Goal: Task Accomplishment & Management: Use online tool/utility

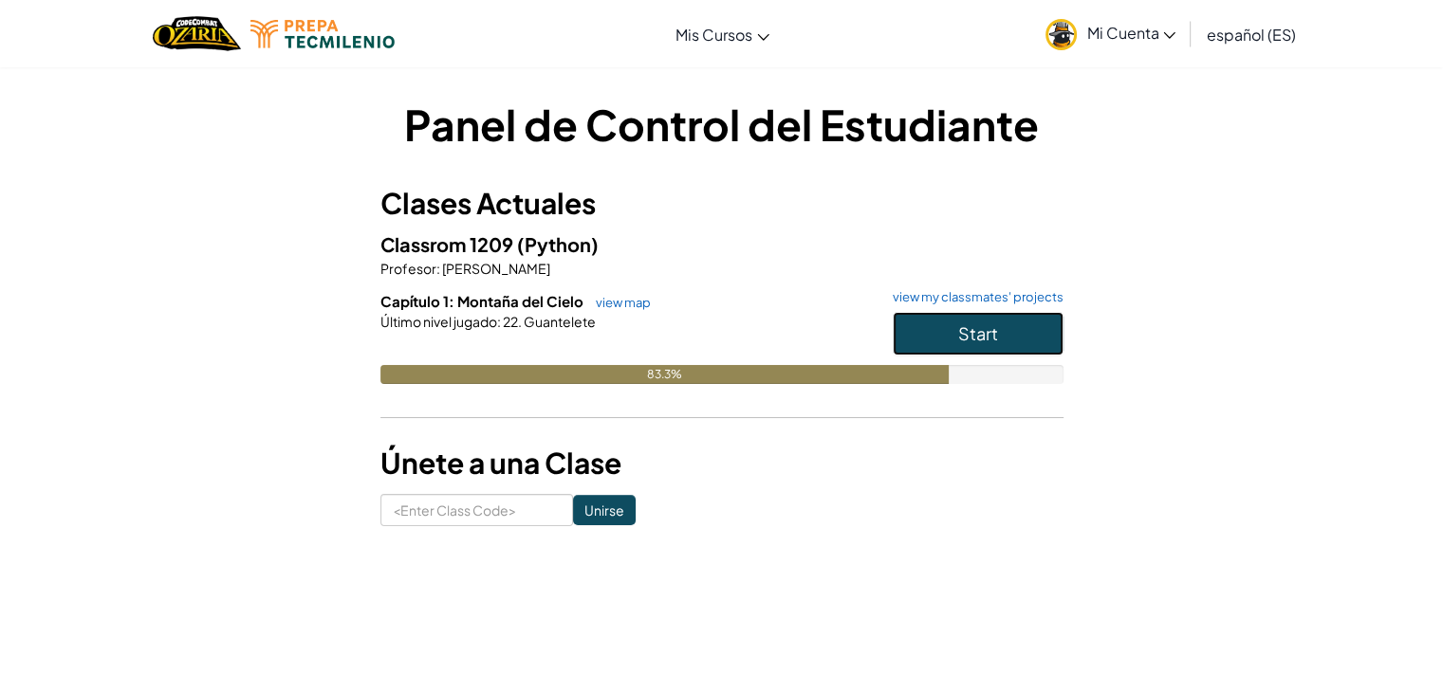
click at [906, 340] on button "Start" at bounding box center [977, 334] width 171 height 44
click at [621, 303] on link "view map" at bounding box center [618, 302] width 64 height 15
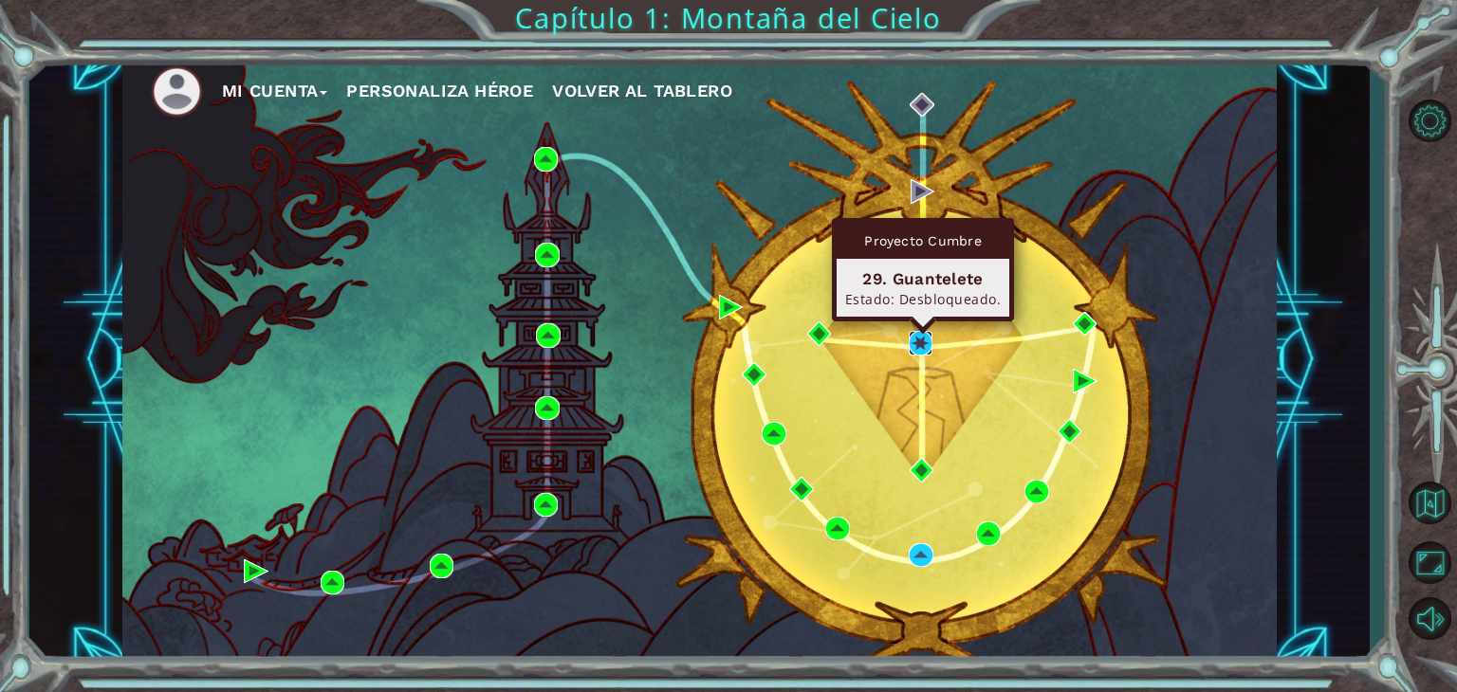
click at [920, 350] on img at bounding box center [921, 343] width 25 height 25
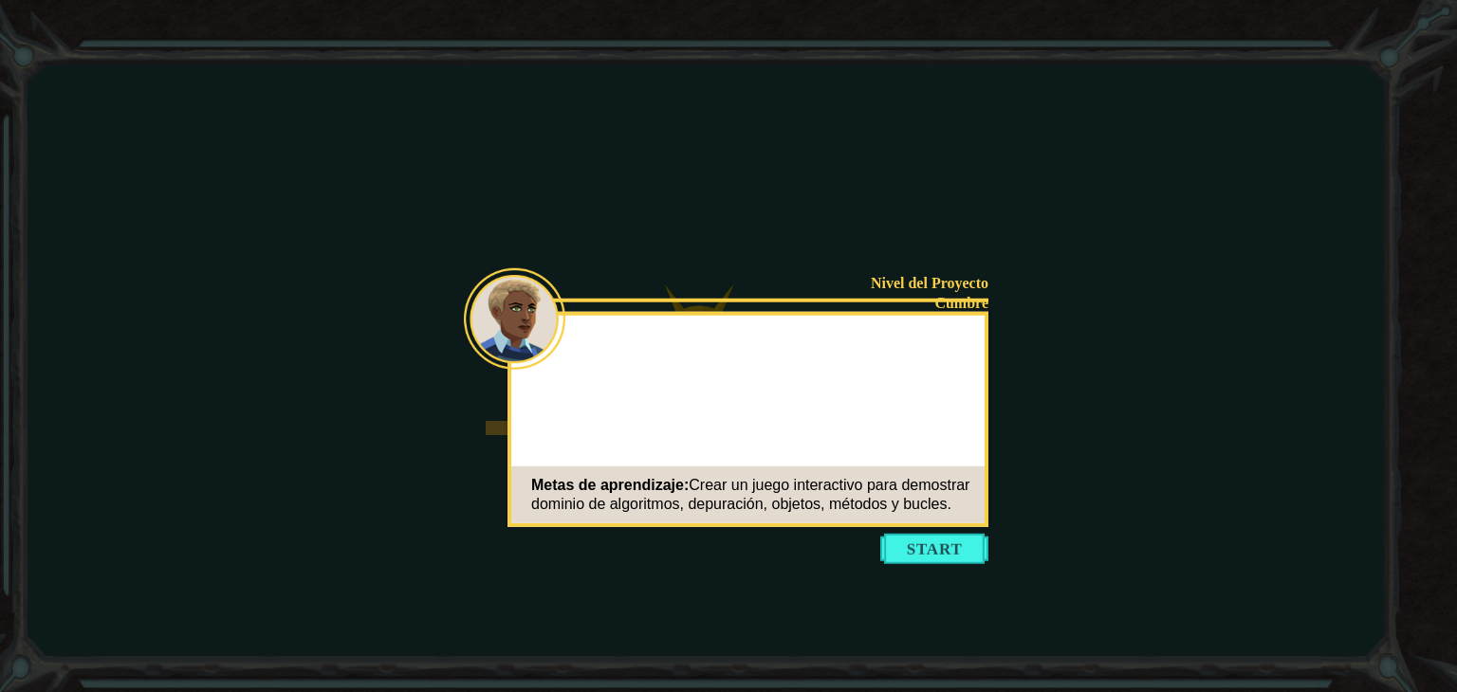
click at [955, 568] on icon at bounding box center [728, 346] width 1457 height 692
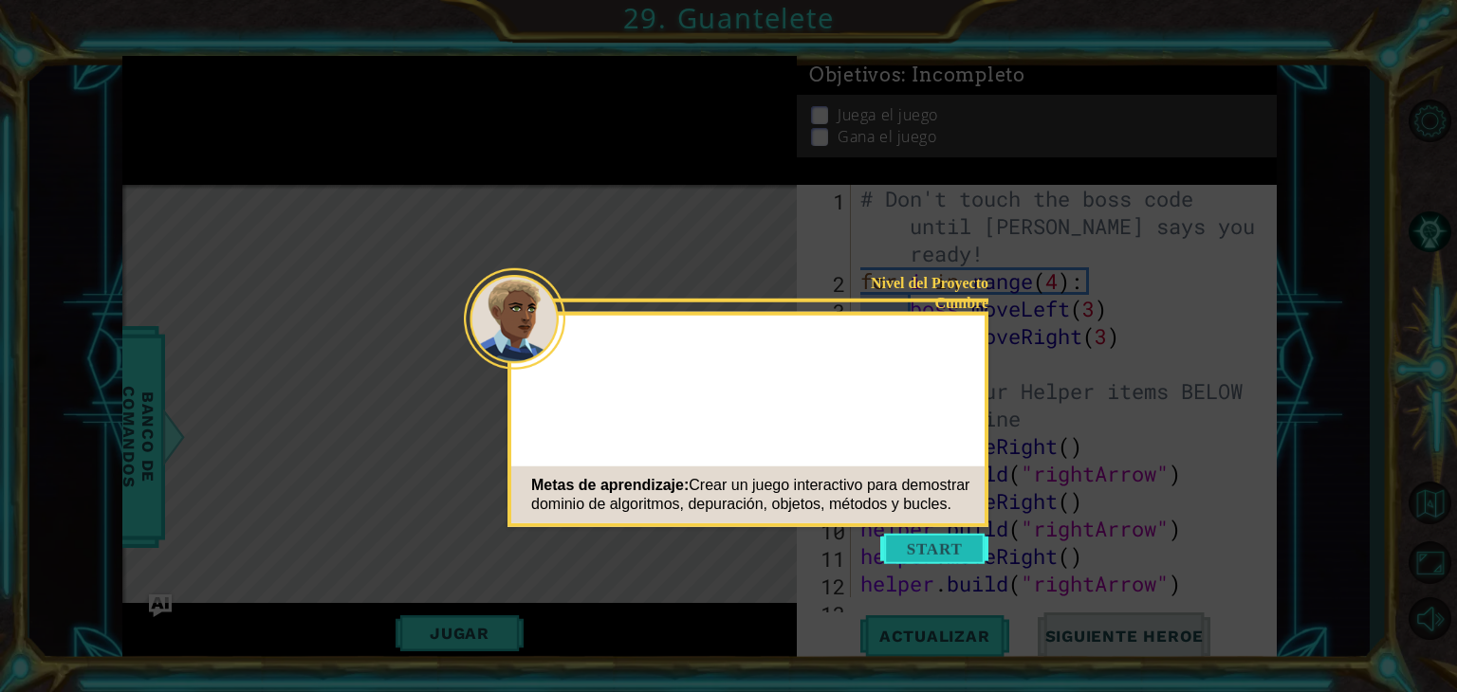
click at [953, 558] on button "Start" at bounding box center [934, 549] width 108 height 30
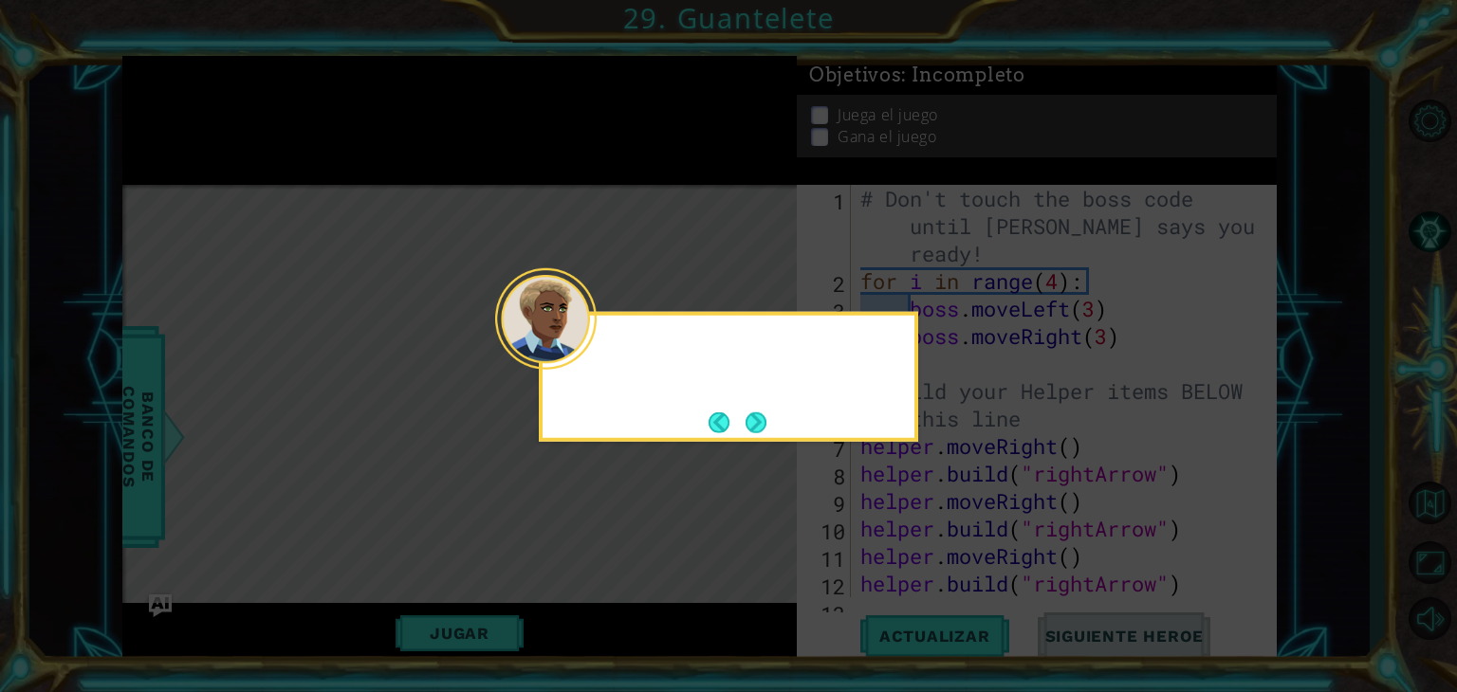
scroll to position [164, 0]
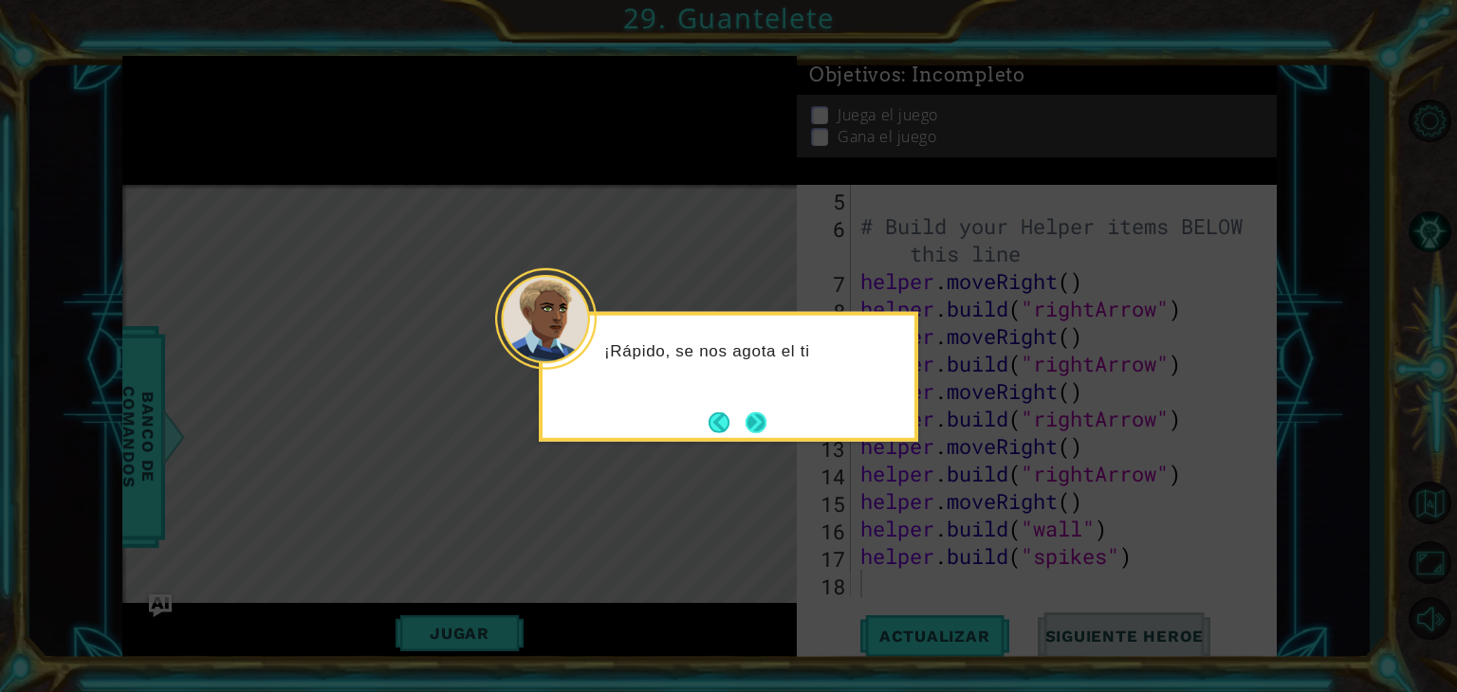
click at [759, 430] on button "Next" at bounding box center [755, 422] width 21 height 21
click at [759, 418] on button "Next" at bounding box center [755, 422] width 21 height 21
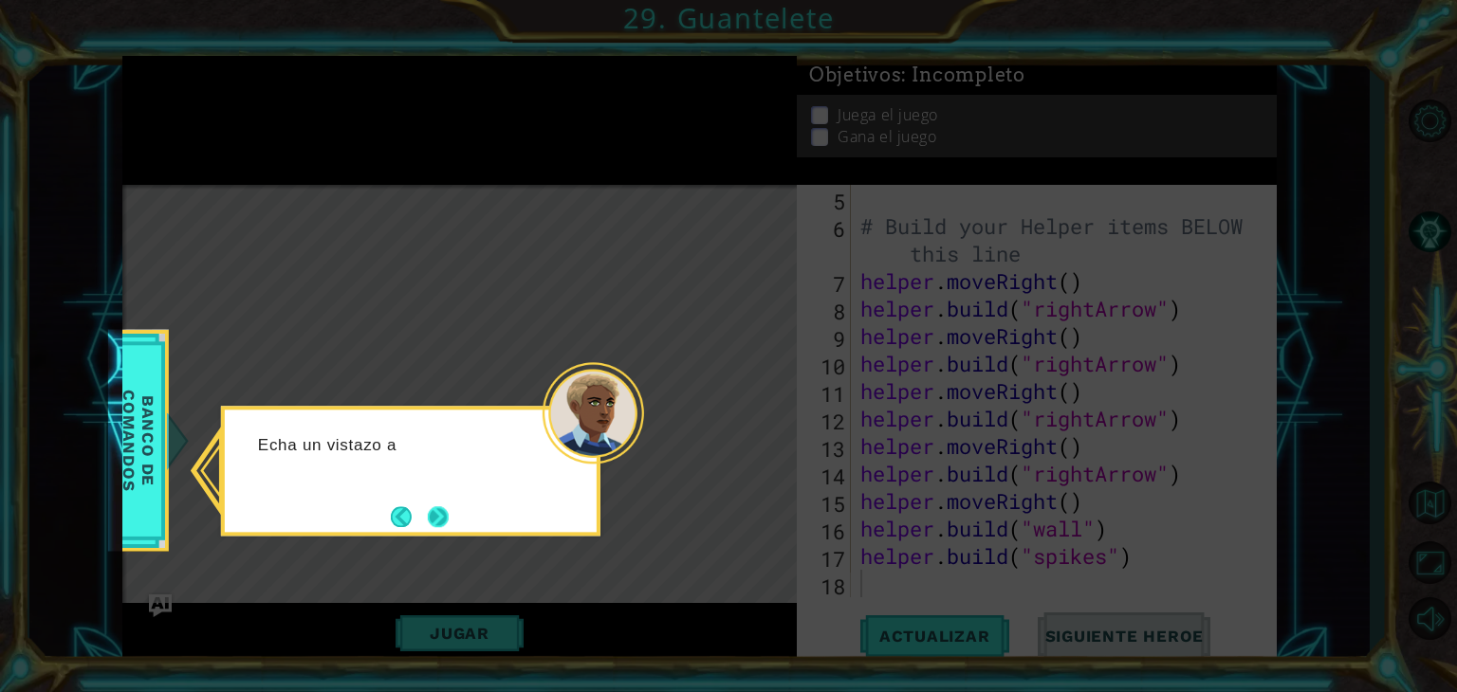
click at [428, 512] on button "Next" at bounding box center [438, 516] width 21 height 21
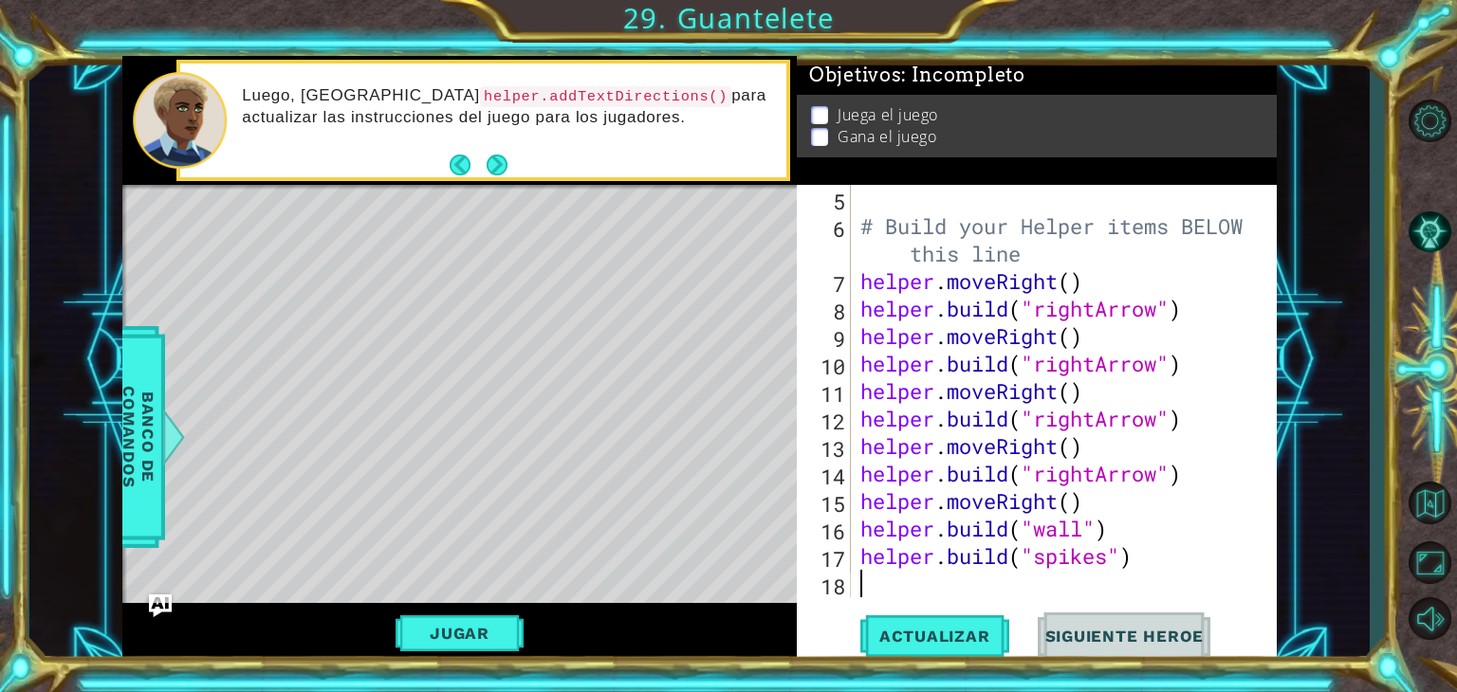
click at [993, 578] on div "# Build your Helper items BELOW this line helper . moveRight ( ) helper . build…" at bounding box center [1061, 419] width 411 height 468
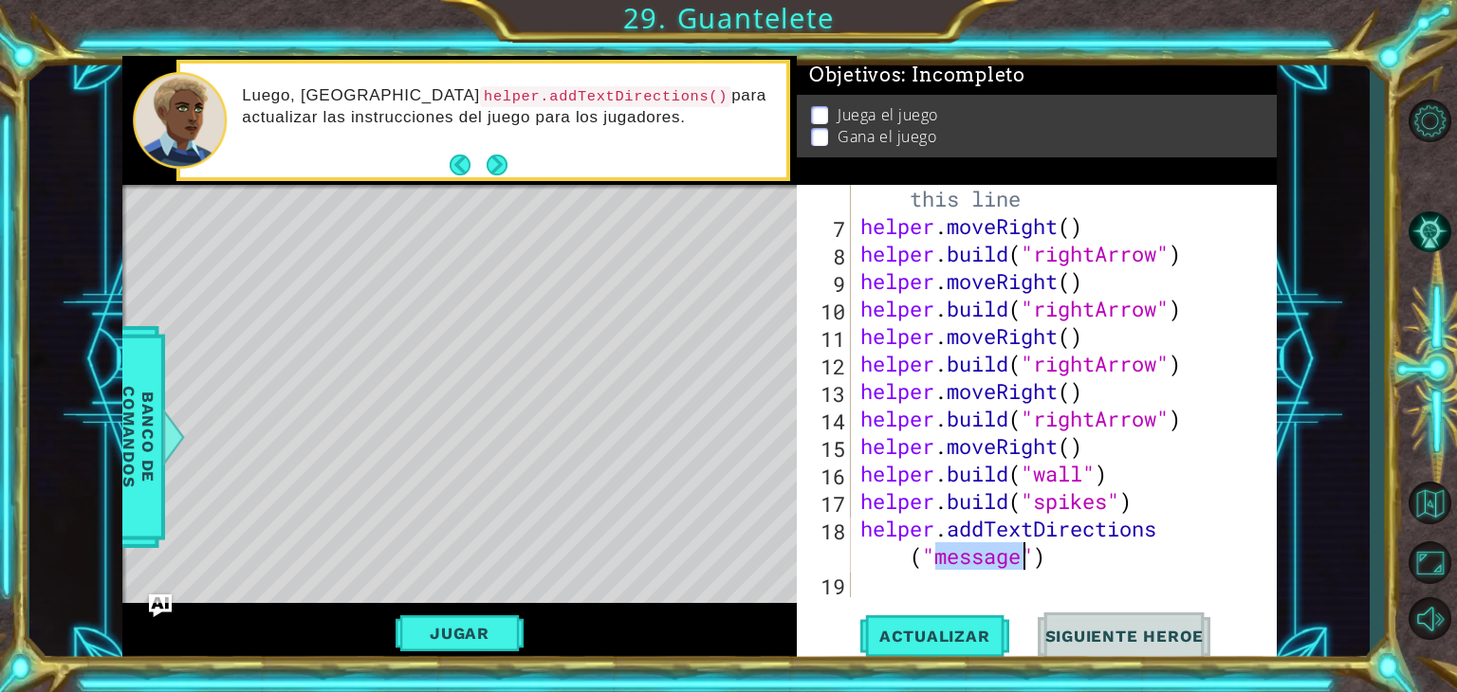
scroll to position [220, 0]
click at [501, 157] on button "Next" at bounding box center [497, 165] width 21 height 21
click at [501, 157] on button "Next" at bounding box center [497, 164] width 21 height 21
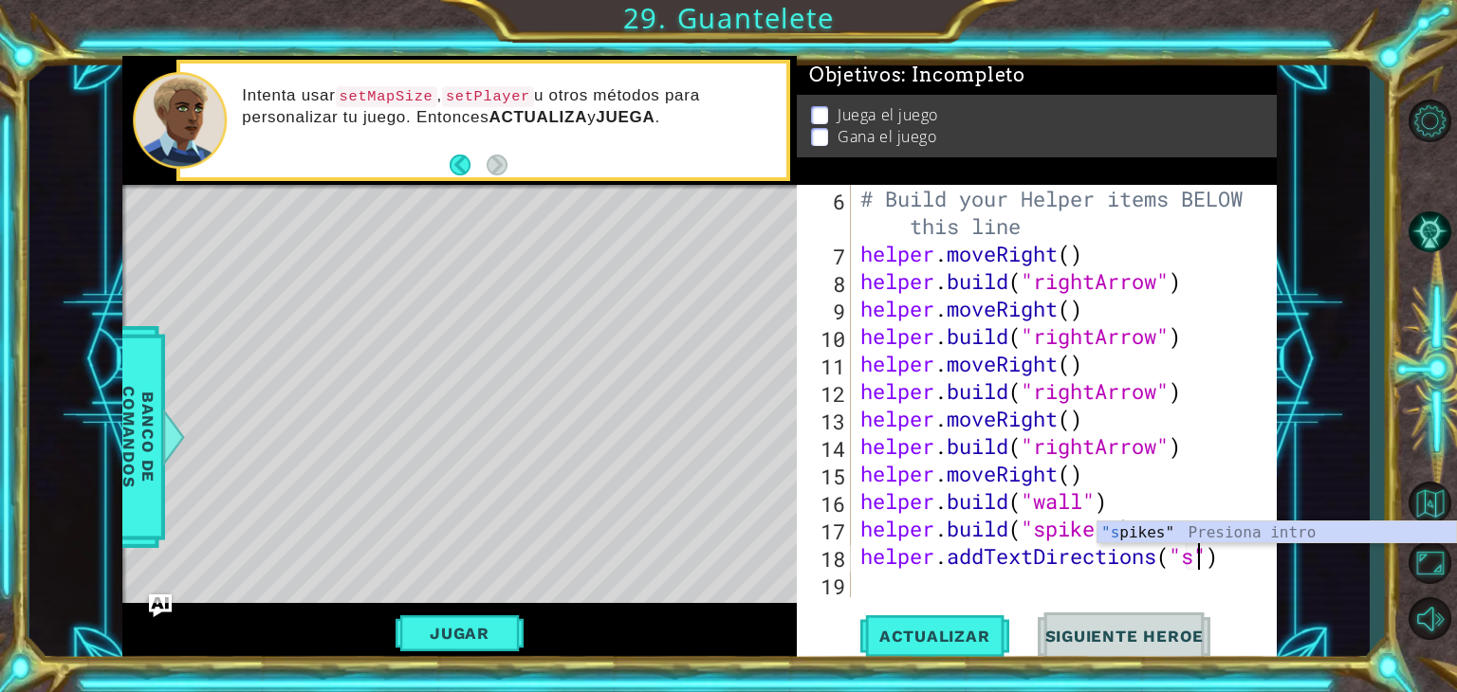
scroll to position [0, 14]
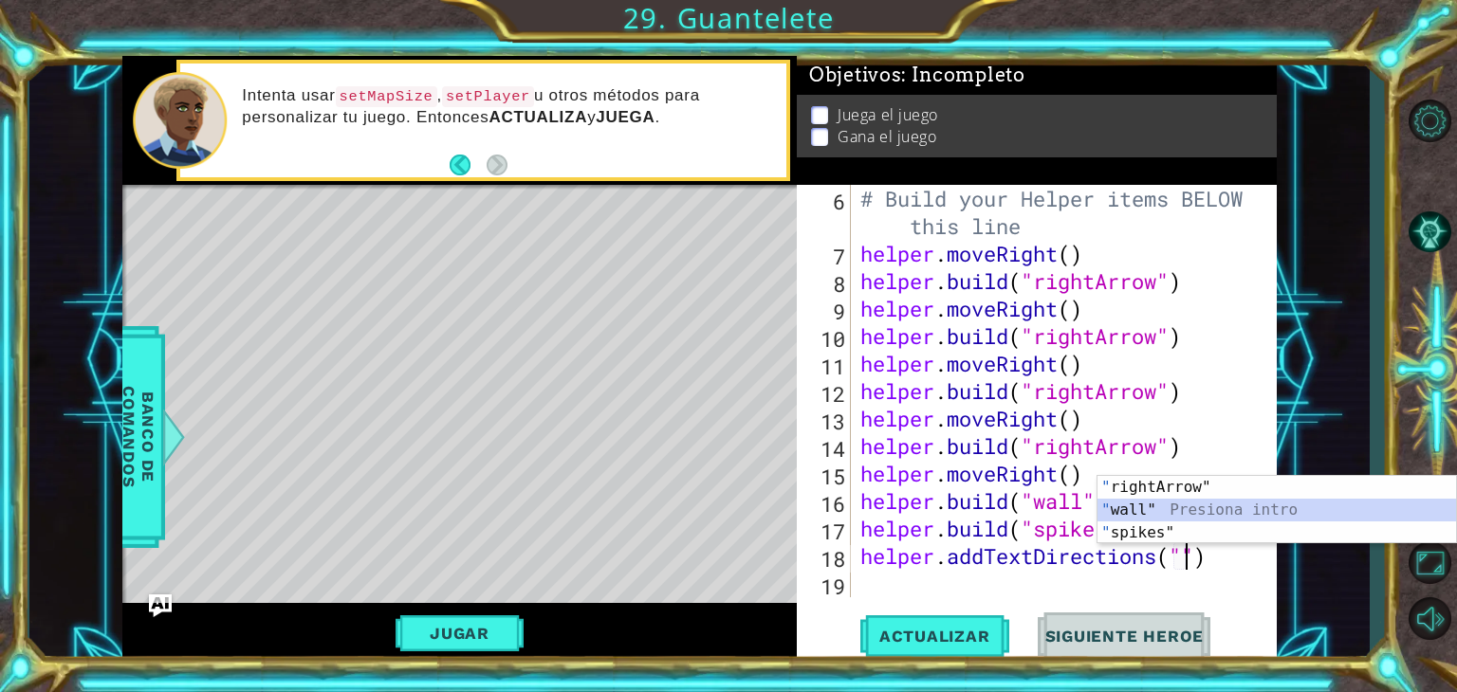
click at [1126, 502] on div "" rightArrow" Presiona intro " wall" Presiona intro " spikes" Presiona intro" at bounding box center [1276, 533] width 359 height 114
type textarea "helper.addTextDirections("wall")"
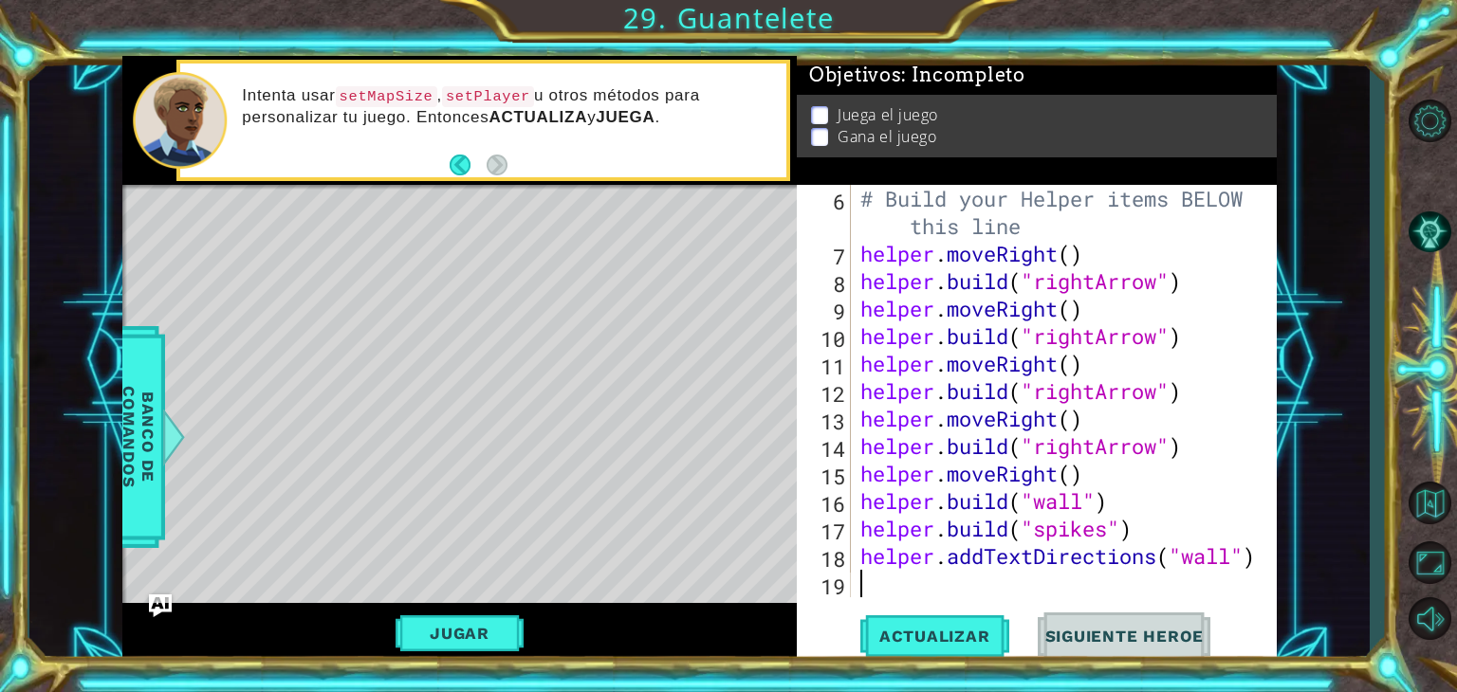
click at [1083, 592] on div "# Build your Helper items BELOW this line helper . moveRight ( ) helper . build…" at bounding box center [1061, 432] width 411 height 495
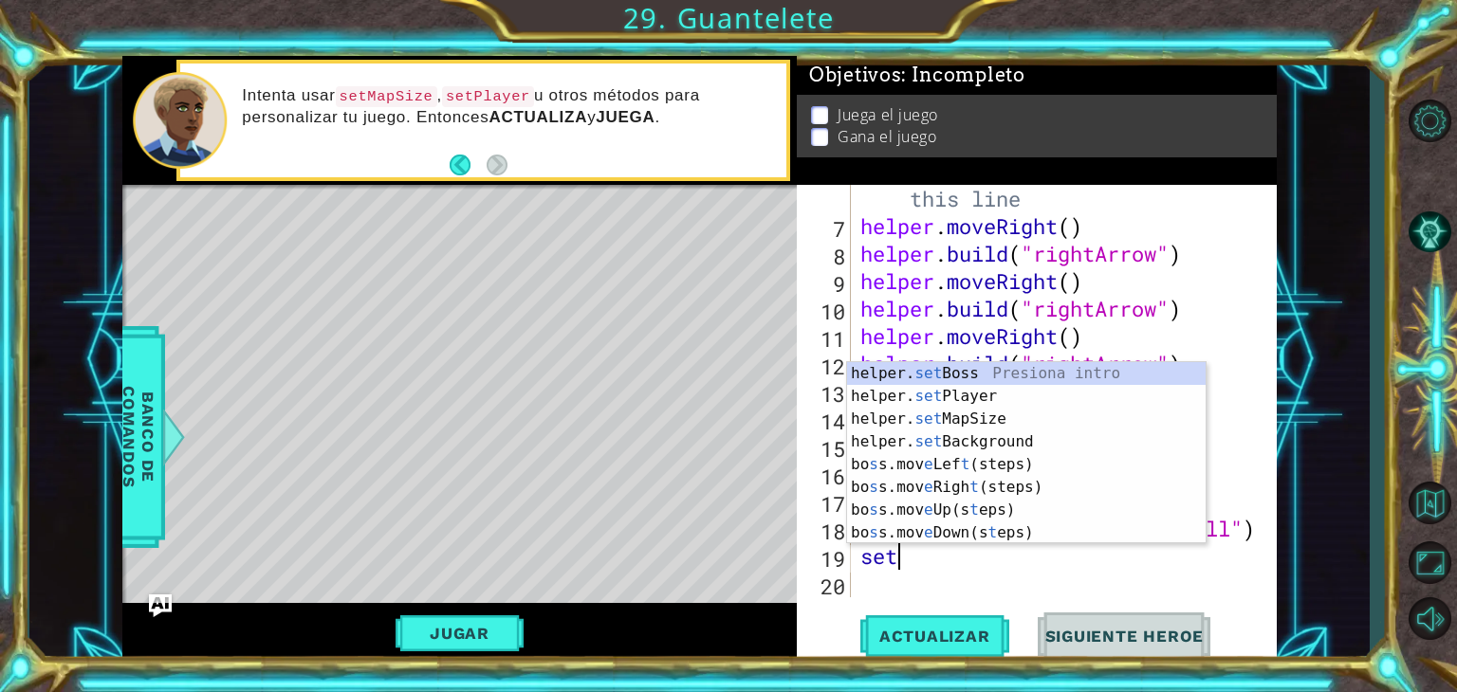
scroll to position [0, 0]
type textarea "s"
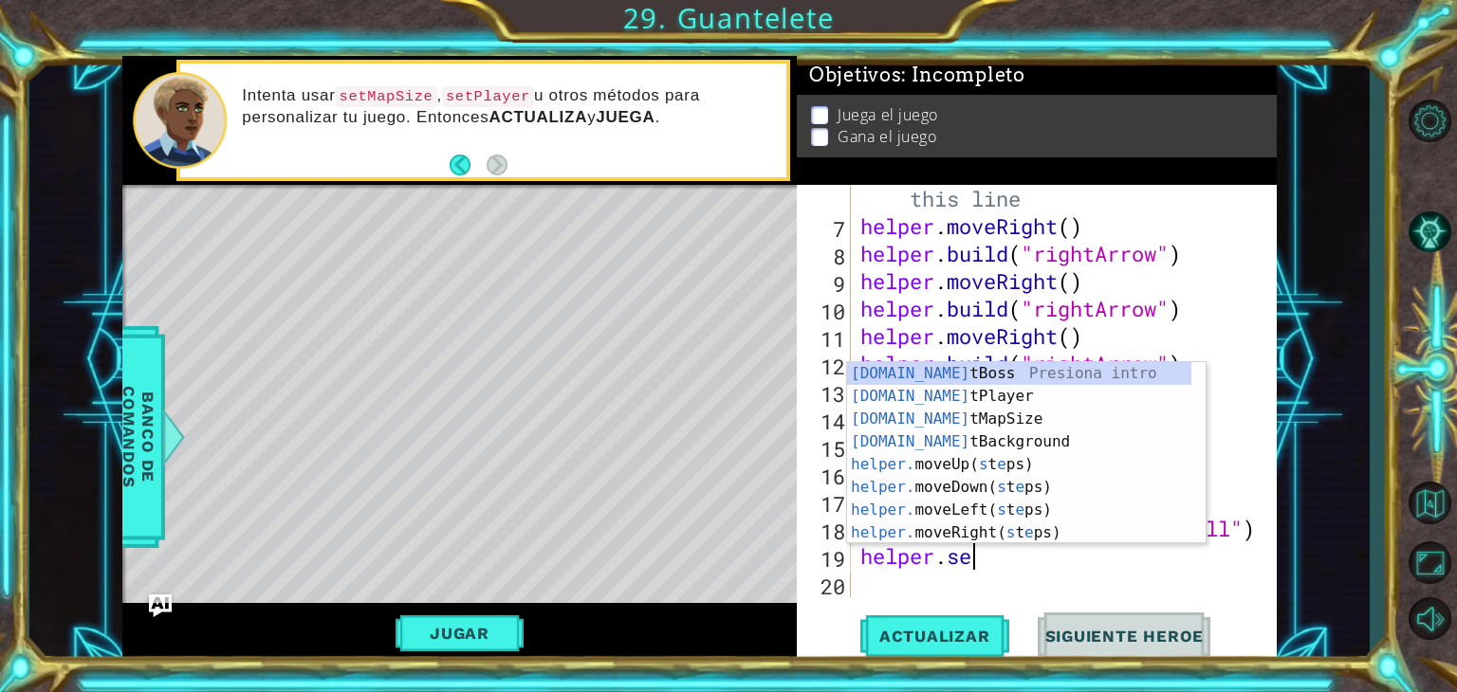
scroll to position [0, 4]
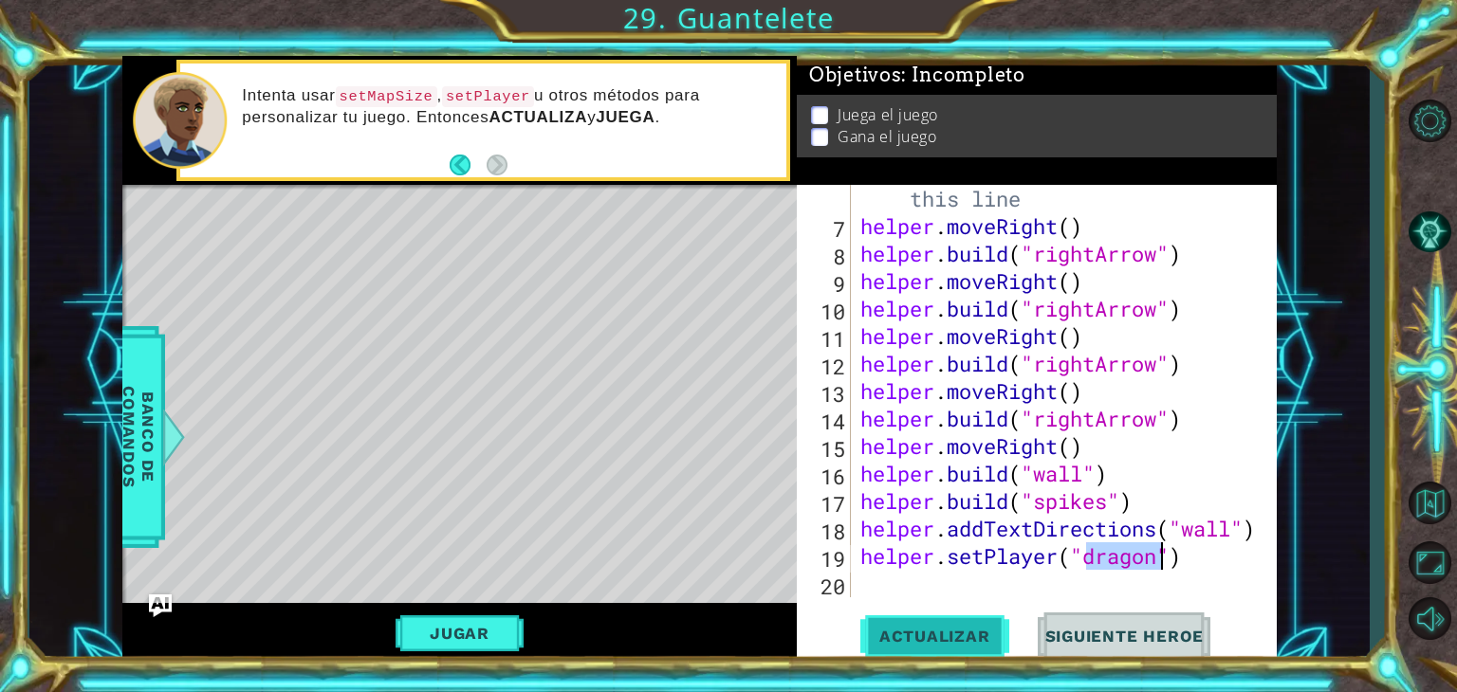
type textarea "helper.setPlayer("dragon")"
click at [902, 639] on span "Actualizar" at bounding box center [934, 636] width 149 height 19
click at [471, 641] on button "Jugar" at bounding box center [460, 634] width 128 height 36
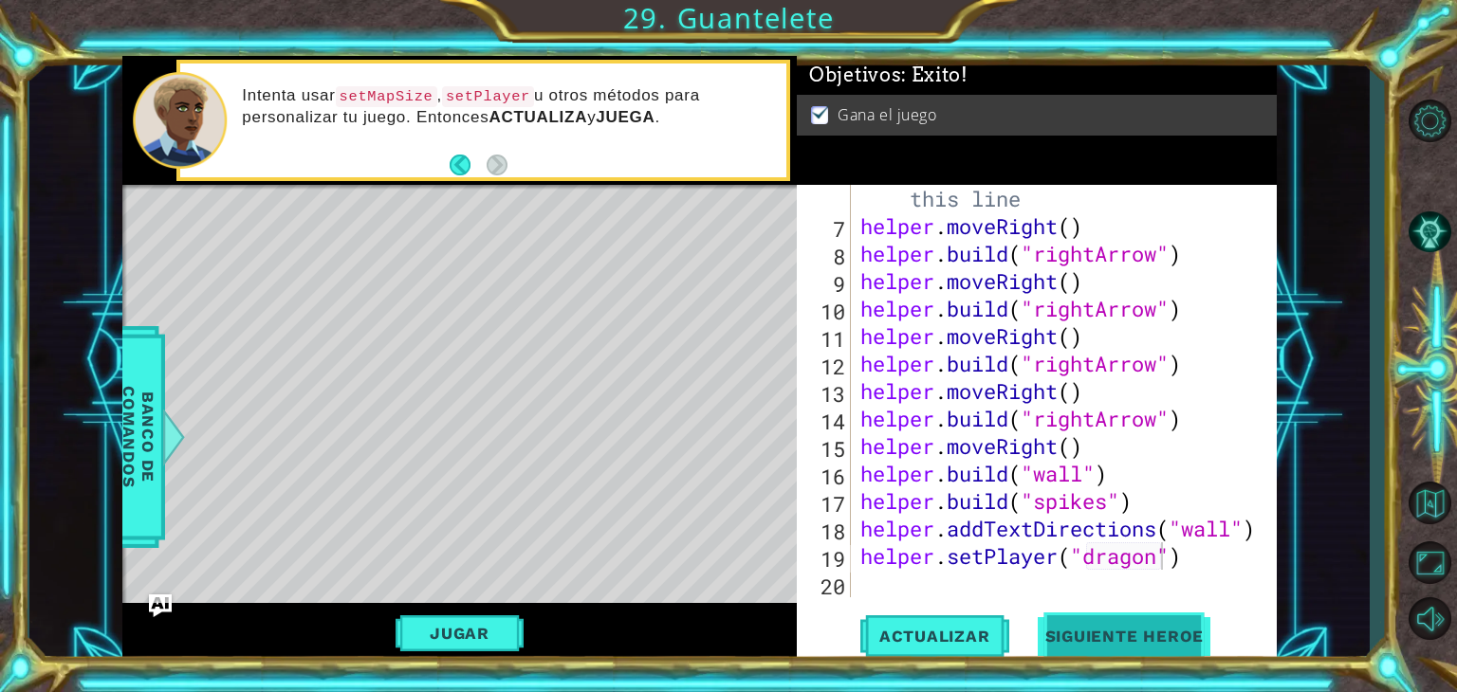
click at [1128, 627] on span "Siguiente Heroe" at bounding box center [1124, 636] width 197 height 19
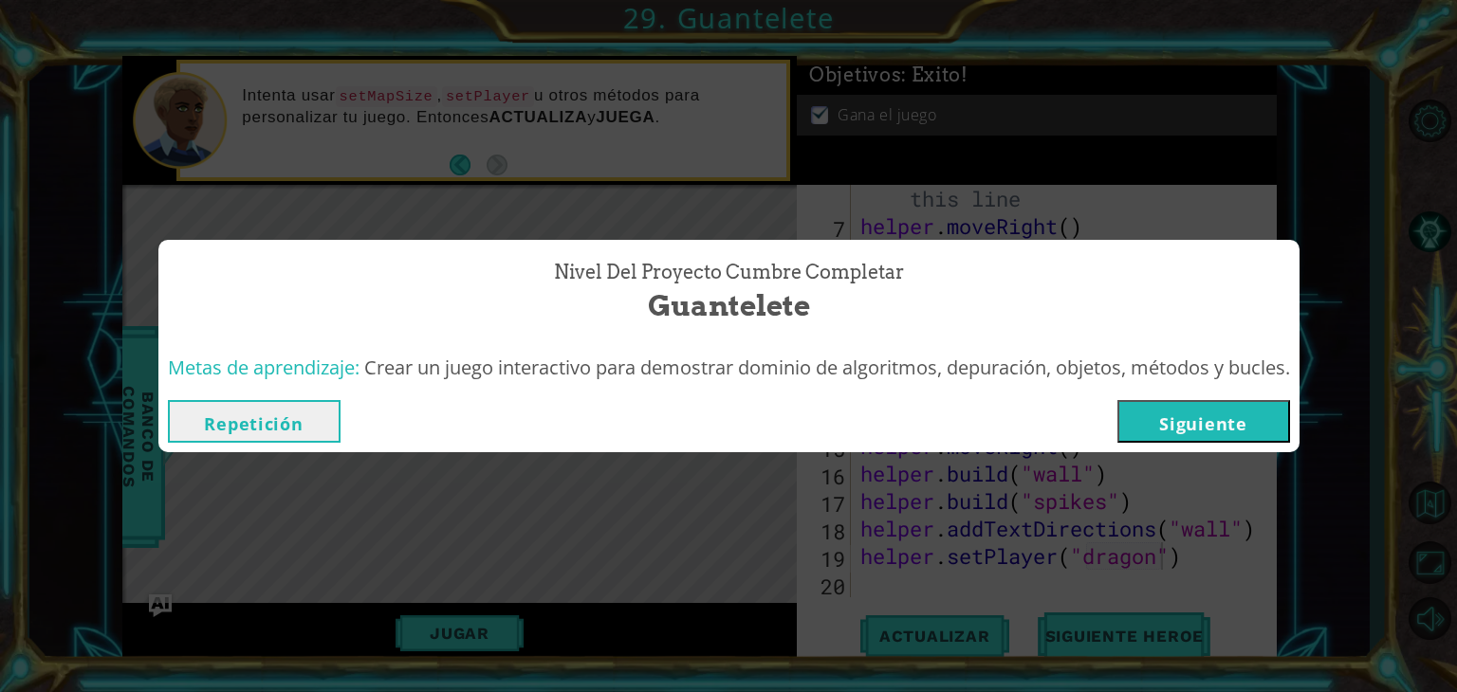
click at [1186, 407] on button "Siguiente" at bounding box center [1203, 421] width 173 height 43
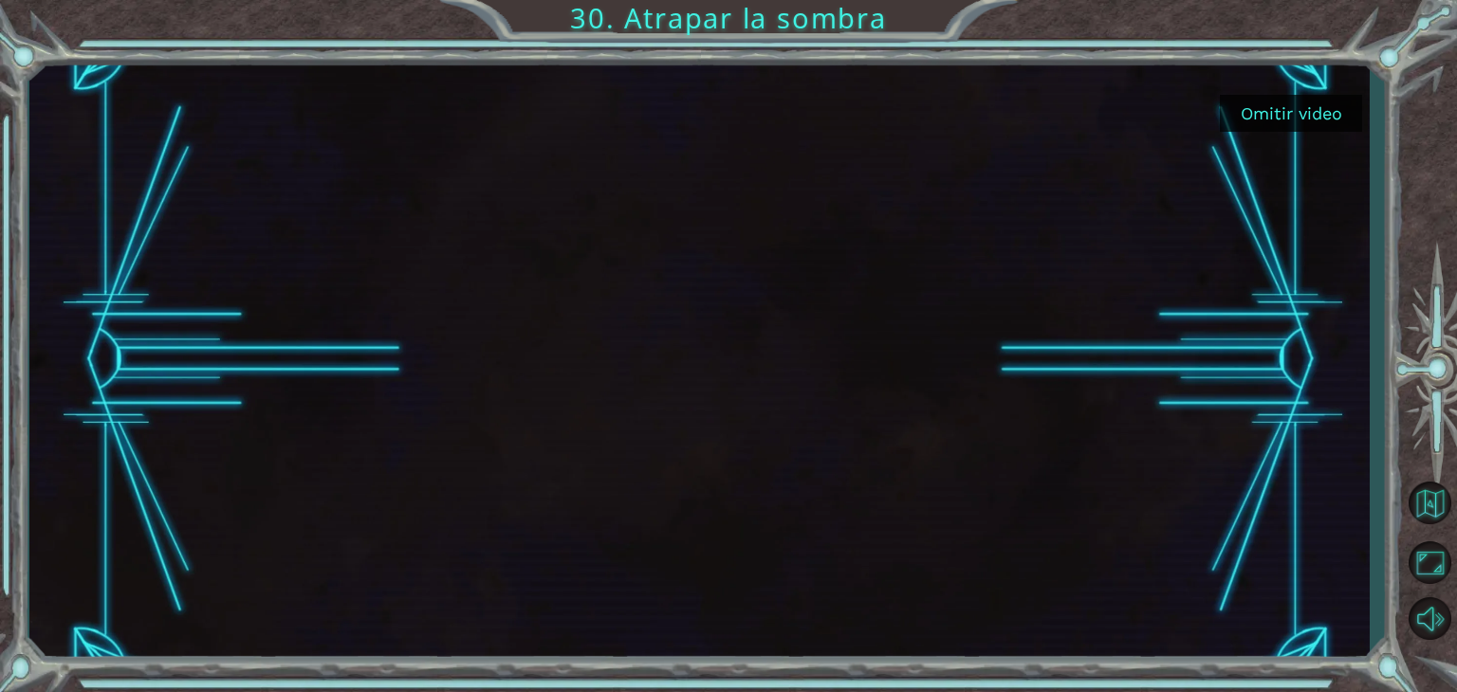
click at [1294, 115] on button "Omitir video" at bounding box center [1291, 113] width 142 height 37
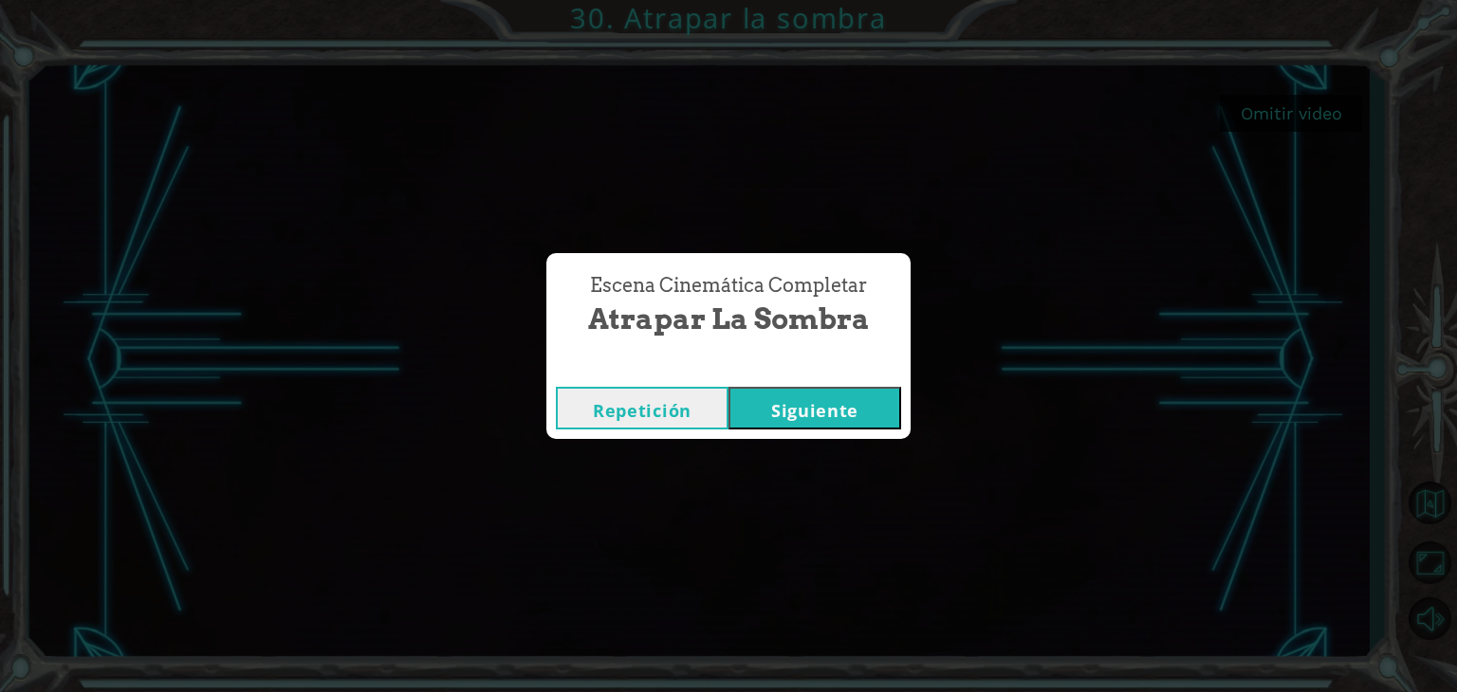
click at [815, 396] on button "Siguiente" at bounding box center [814, 408] width 173 height 43
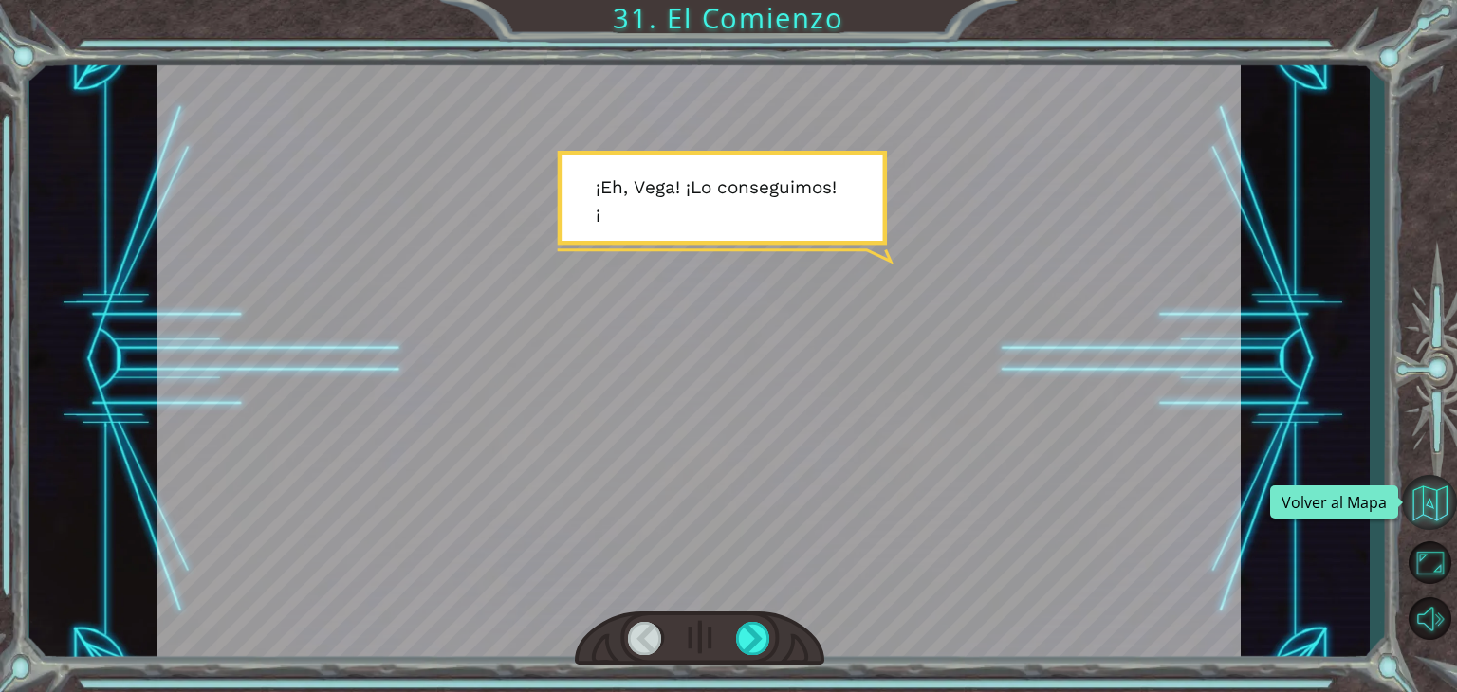
click at [1425, 490] on button "Volver al Mapa" at bounding box center [1429, 502] width 55 height 55
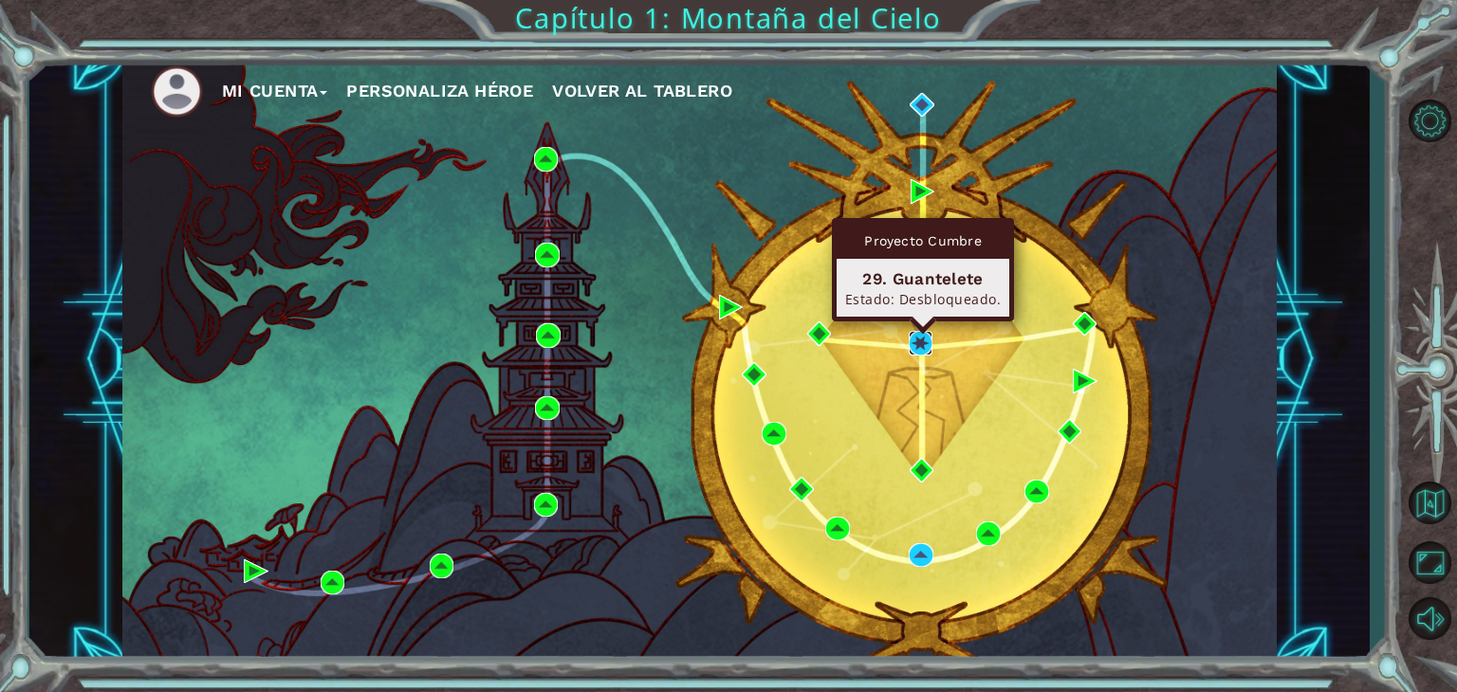
click at [923, 340] on img at bounding box center [921, 343] width 25 height 25
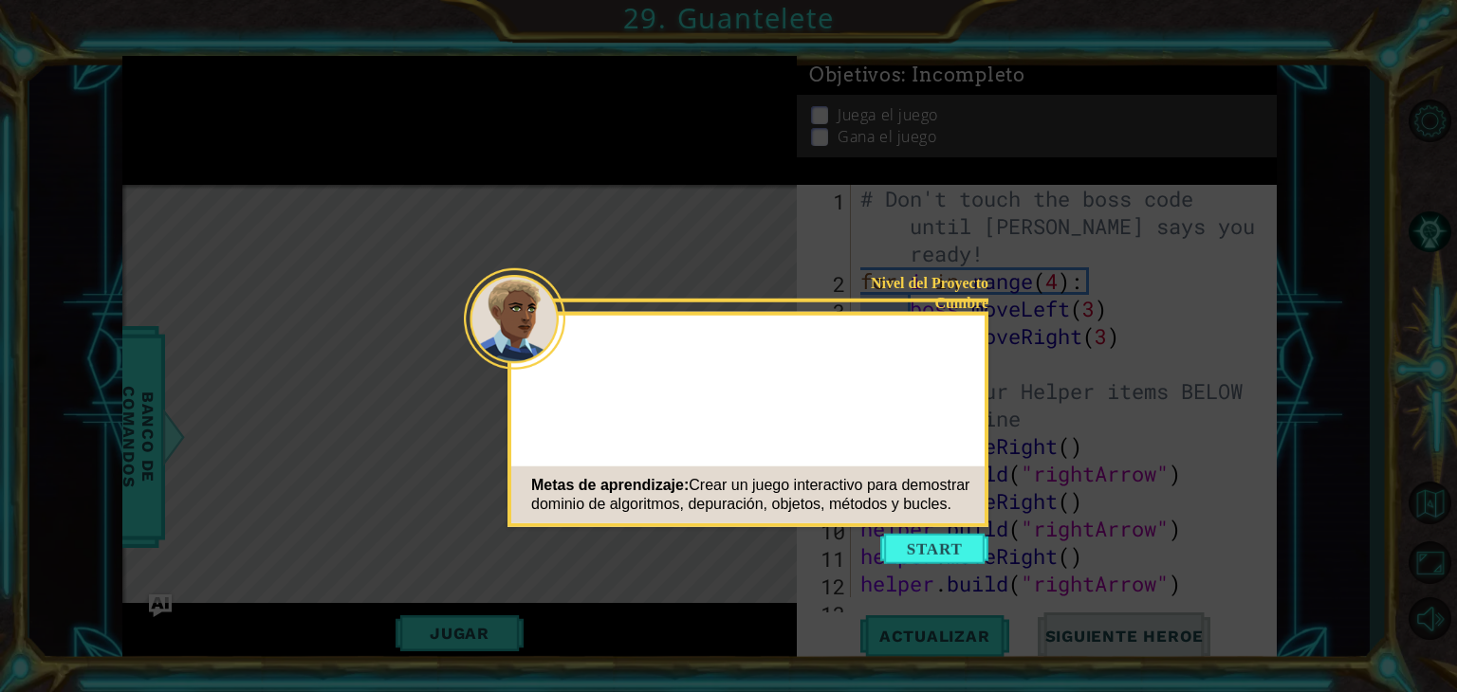
click at [928, 540] on button "Start" at bounding box center [934, 549] width 108 height 30
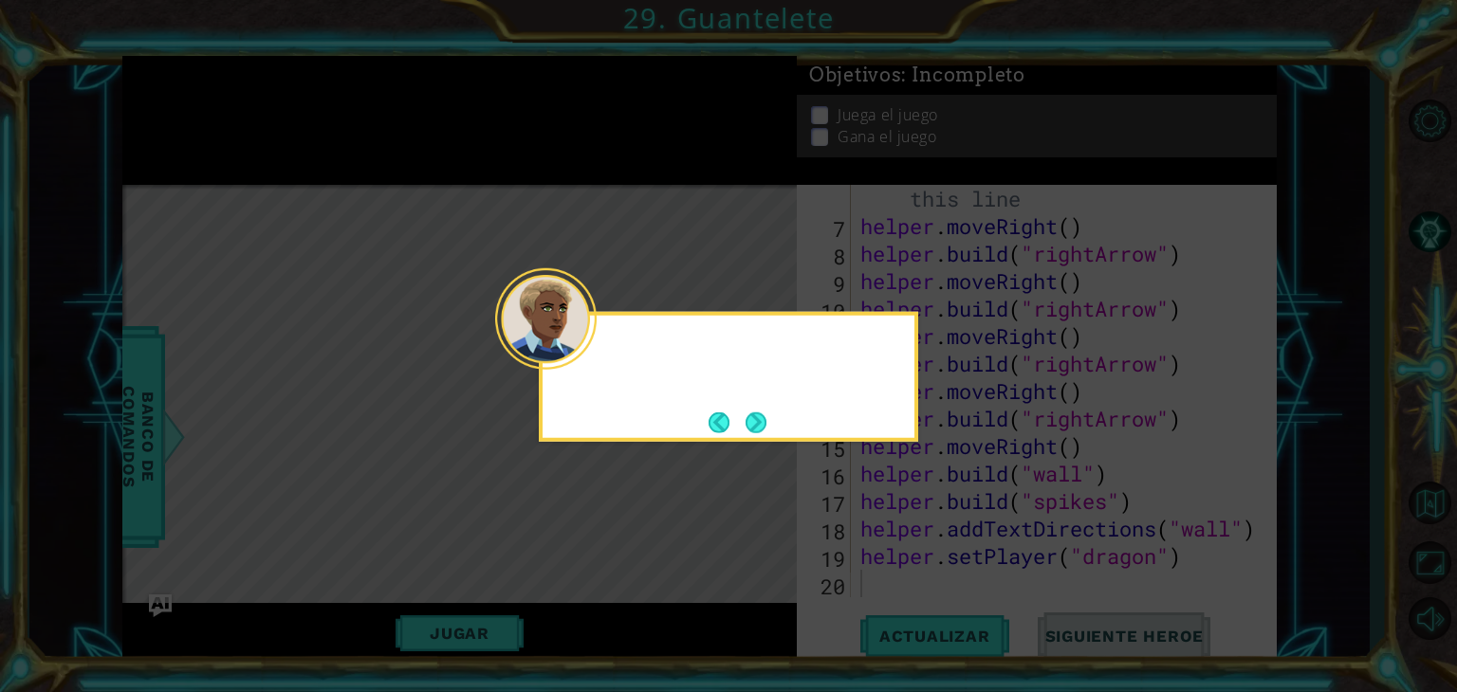
scroll to position [220, 0]
click at [763, 415] on button "Next" at bounding box center [755, 422] width 21 height 21
click at [754, 417] on button "Next" at bounding box center [755, 422] width 21 height 21
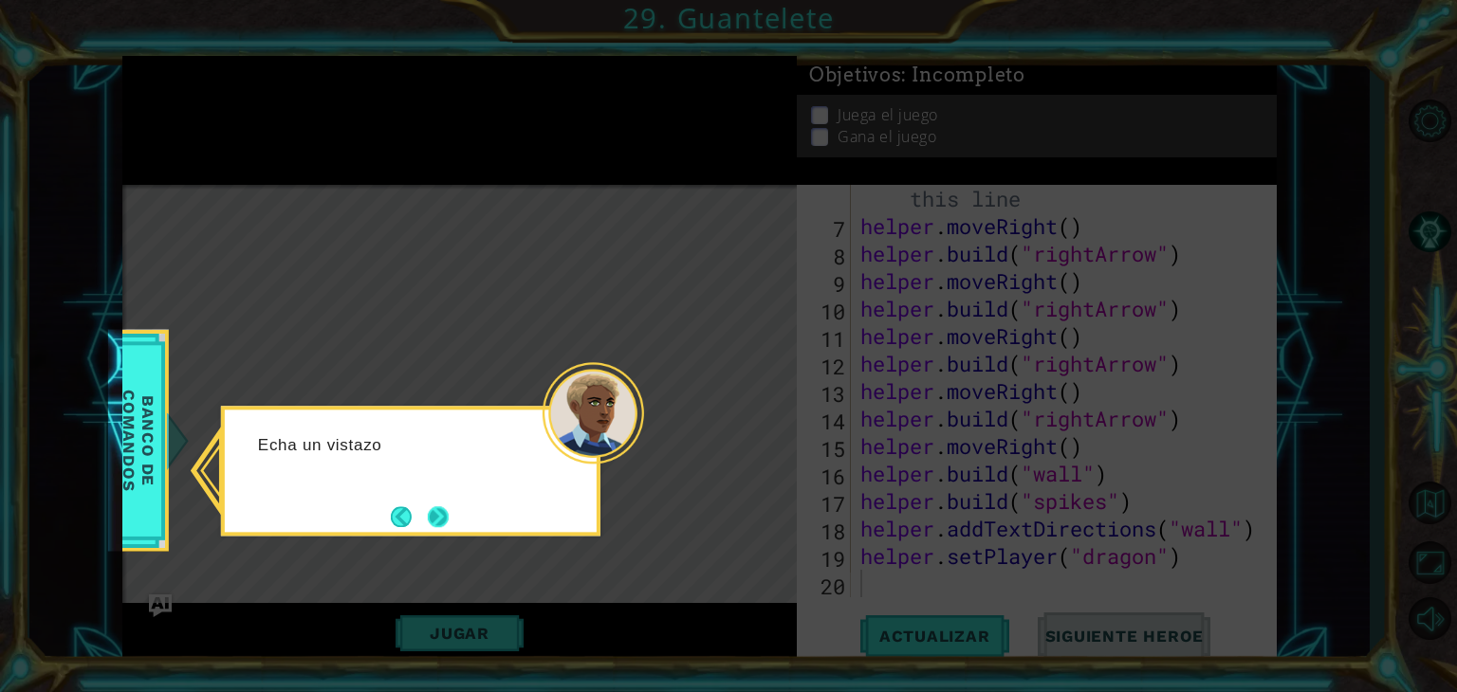
click at [438, 508] on button "Next" at bounding box center [438, 516] width 21 height 21
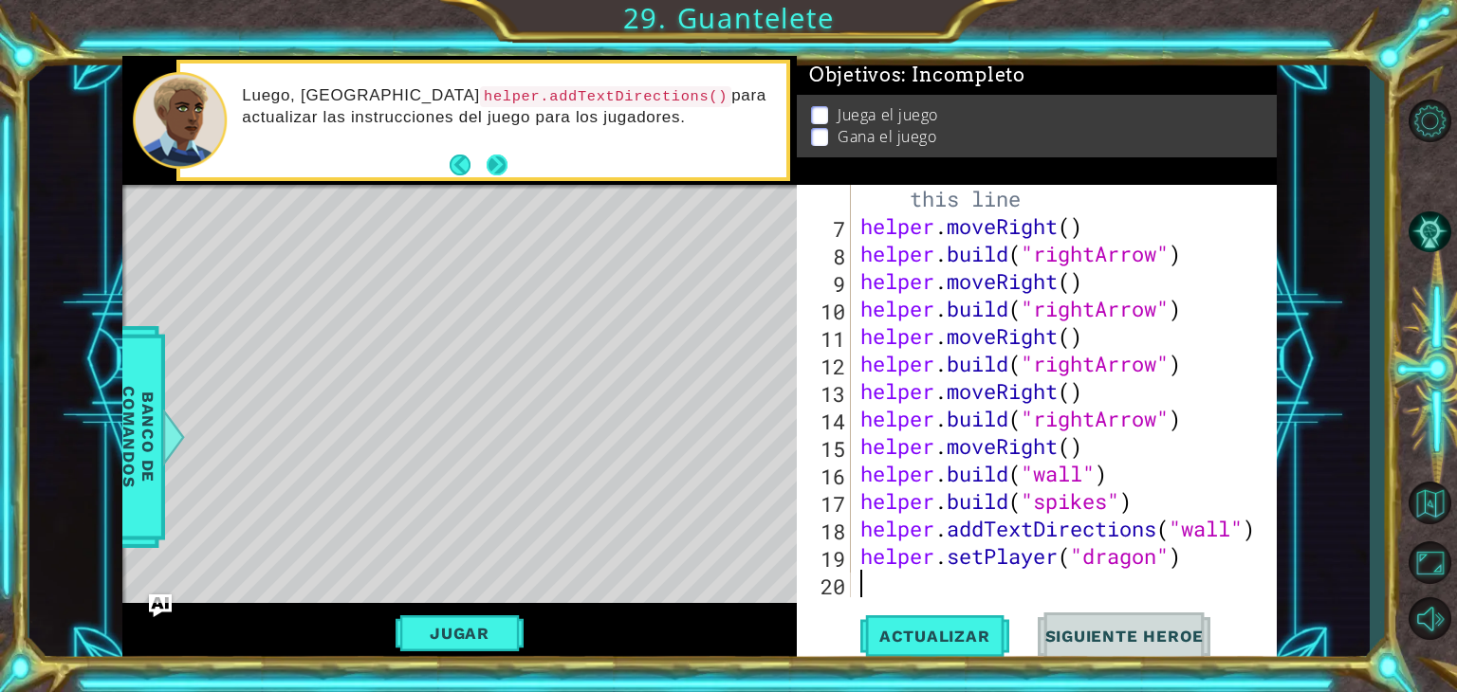
click at [506, 163] on button "Next" at bounding box center [497, 164] width 21 height 21
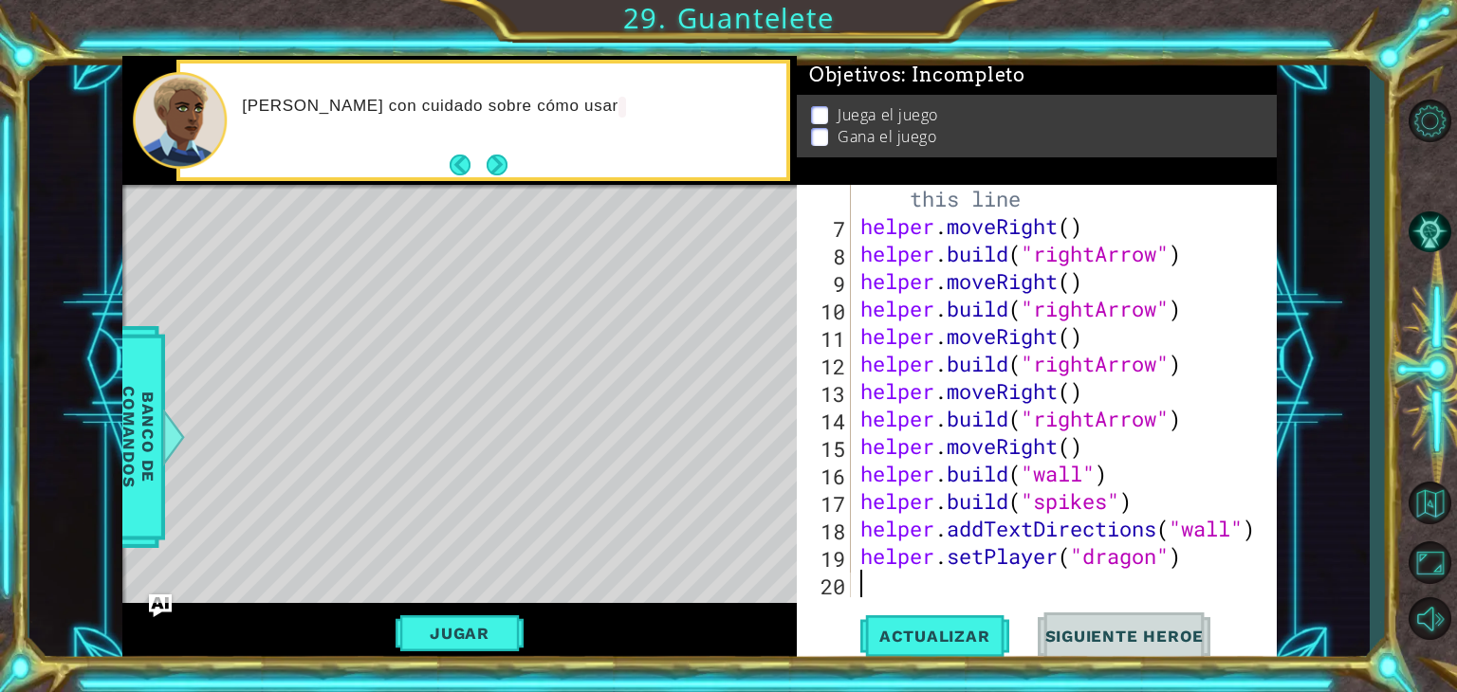
click at [506, 163] on button "Next" at bounding box center [497, 165] width 21 height 21
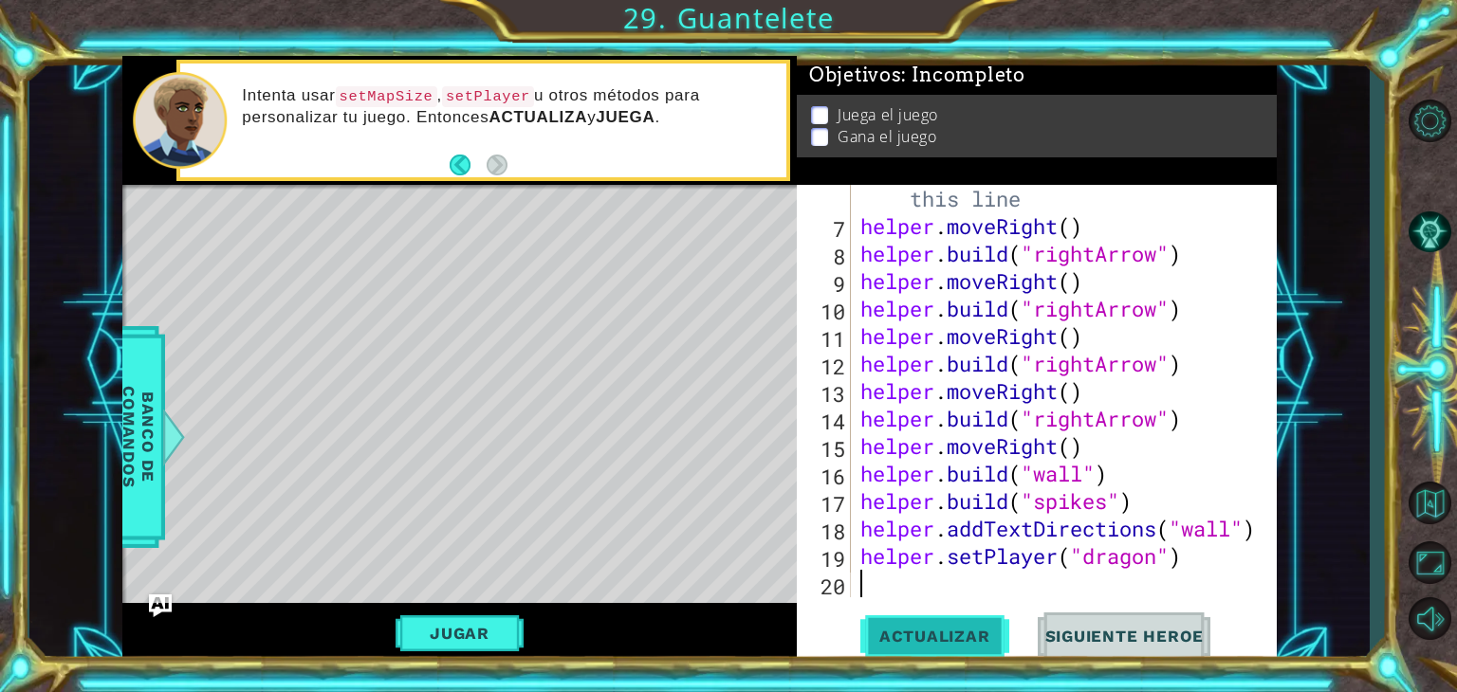
click at [926, 638] on span "Actualizar" at bounding box center [934, 636] width 149 height 19
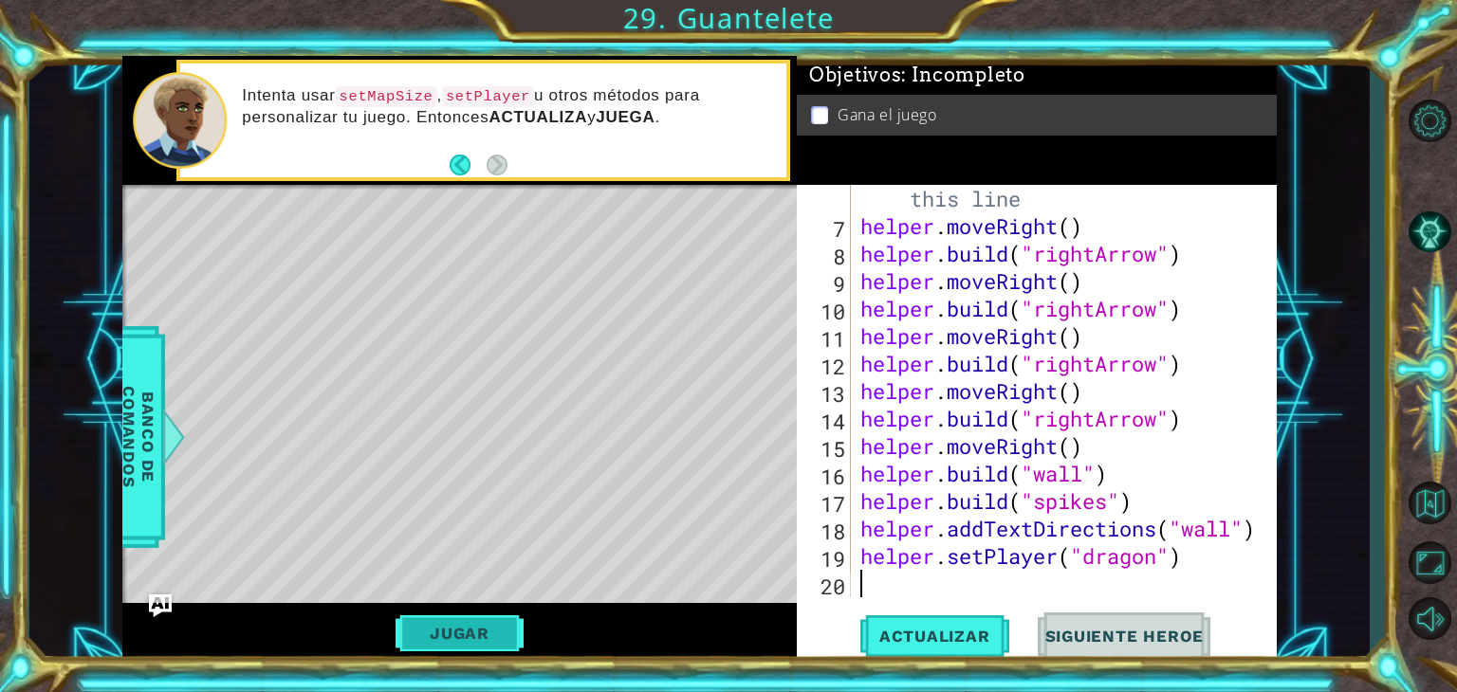
click at [463, 644] on button "Jugar" at bounding box center [460, 634] width 128 height 36
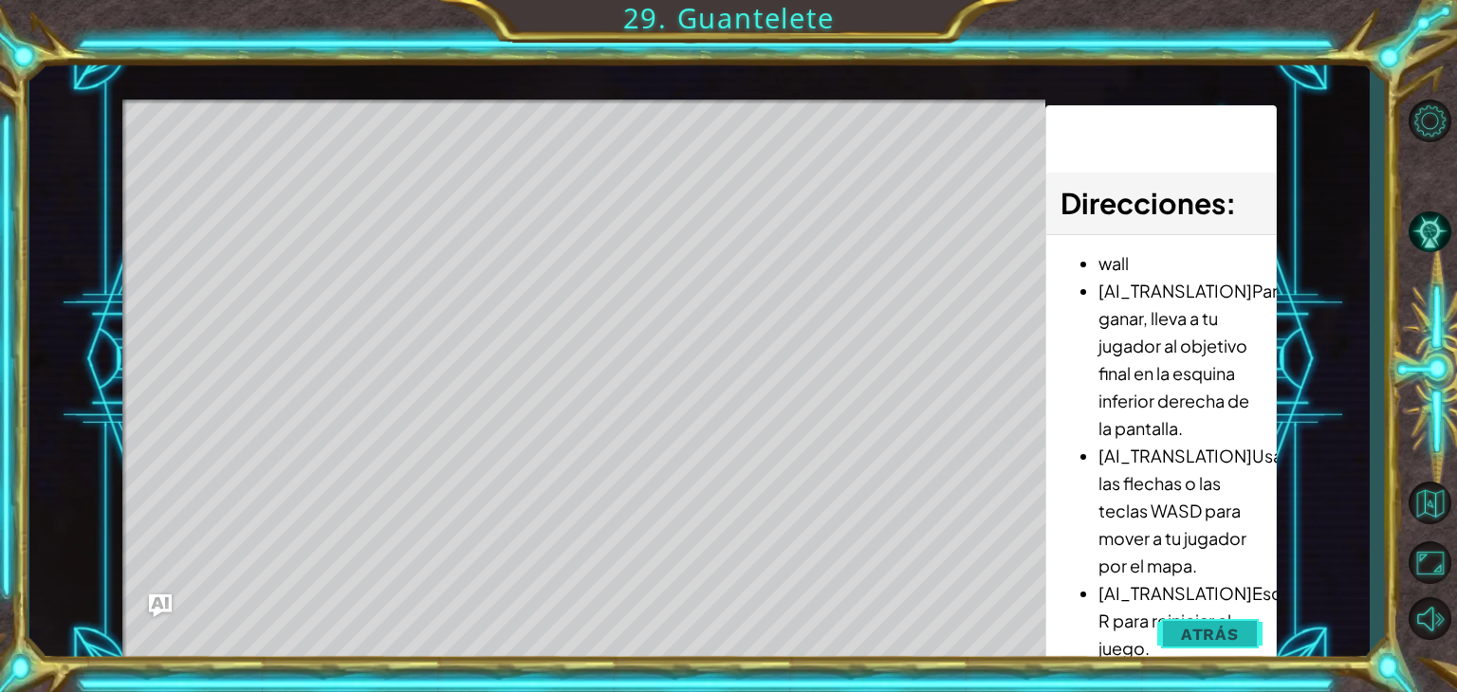
click at [1184, 635] on span "Atrás" at bounding box center [1210, 634] width 58 height 19
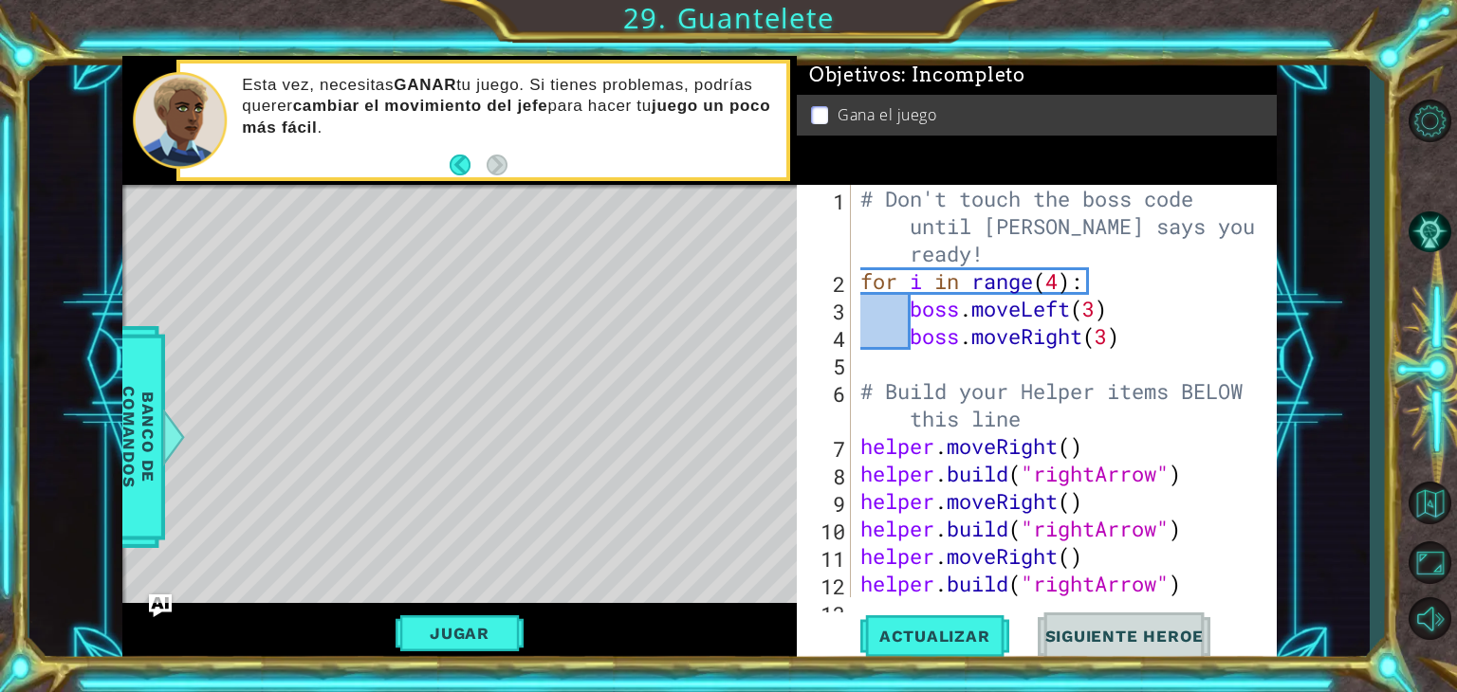
scroll to position [0, 0]
click at [1096, 309] on div "# Don't touch the boss code until [PERSON_NAME] says you're ready! for i in ran…" at bounding box center [1061, 446] width 411 height 523
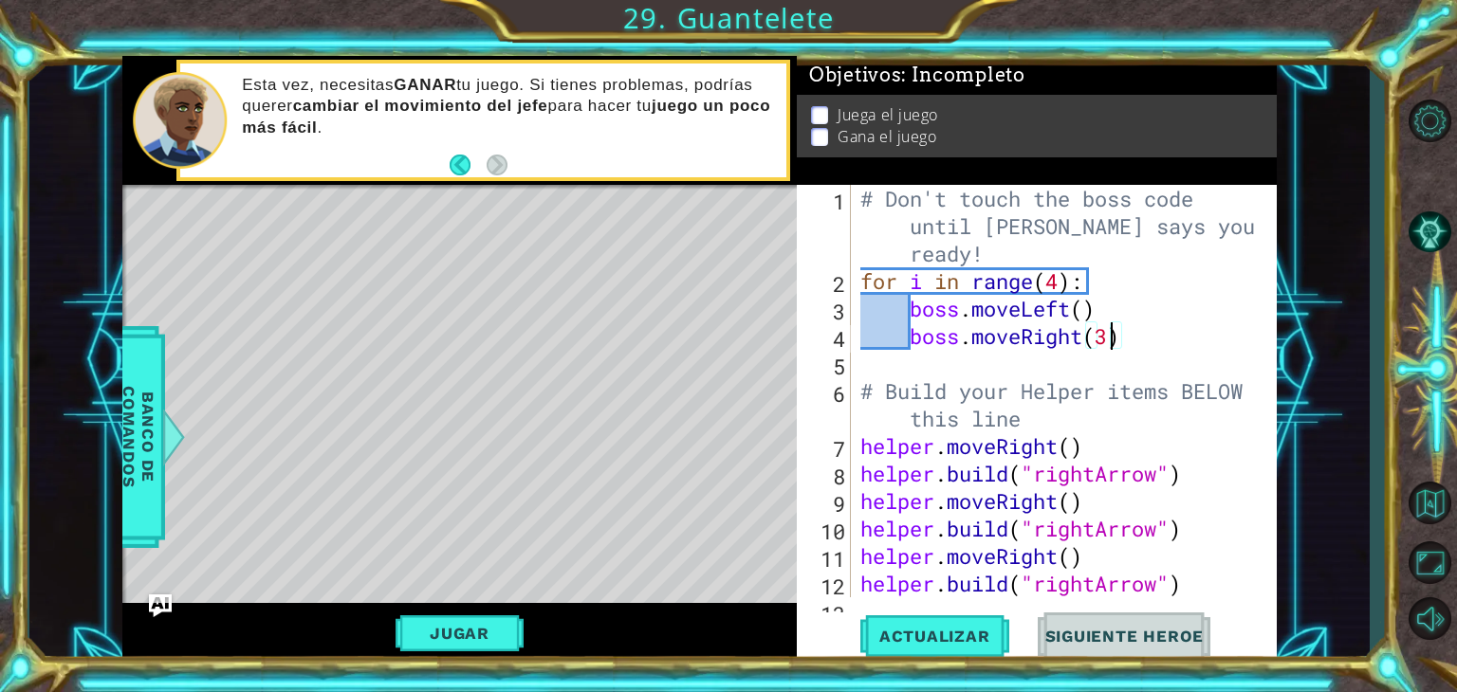
click at [1113, 335] on div "# Don't touch the boss code until [PERSON_NAME] says you're ready! for i in ran…" at bounding box center [1061, 446] width 411 height 523
click at [915, 643] on span "Actualizar" at bounding box center [934, 636] width 149 height 19
click at [510, 635] on button "Jugar" at bounding box center [460, 634] width 128 height 36
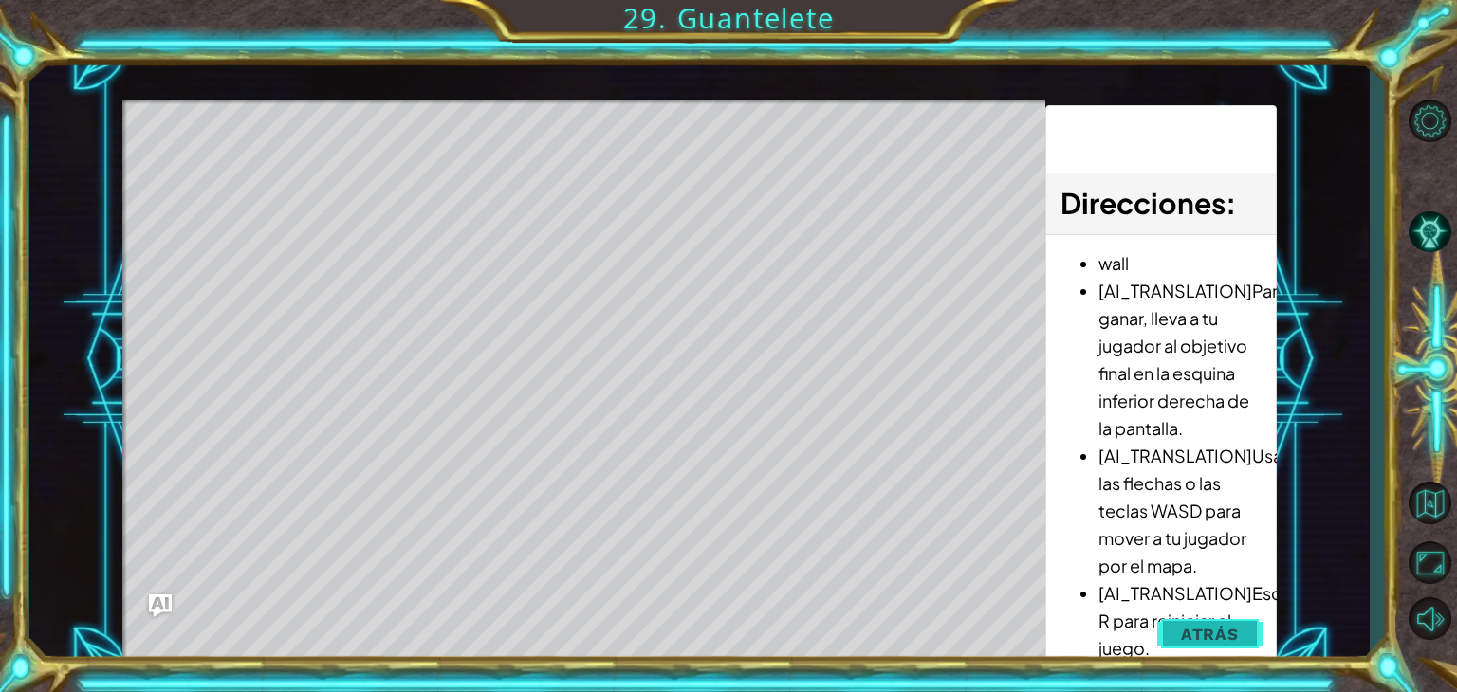
click at [1203, 629] on span "Atrás" at bounding box center [1210, 634] width 58 height 19
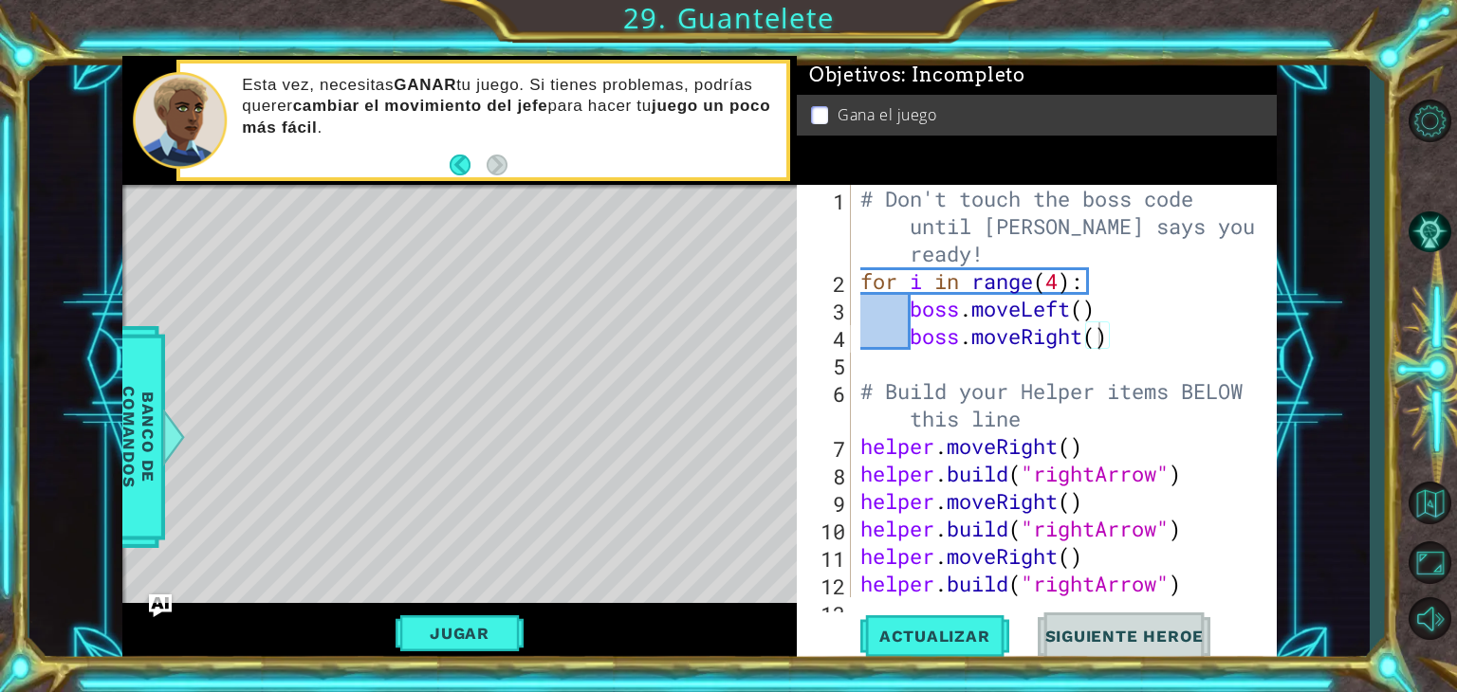
click at [1089, 313] on div "# Don't touch the boss code until [PERSON_NAME] says you're ready! for i in ran…" at bounding box center [1061, 446] width 411 height 523
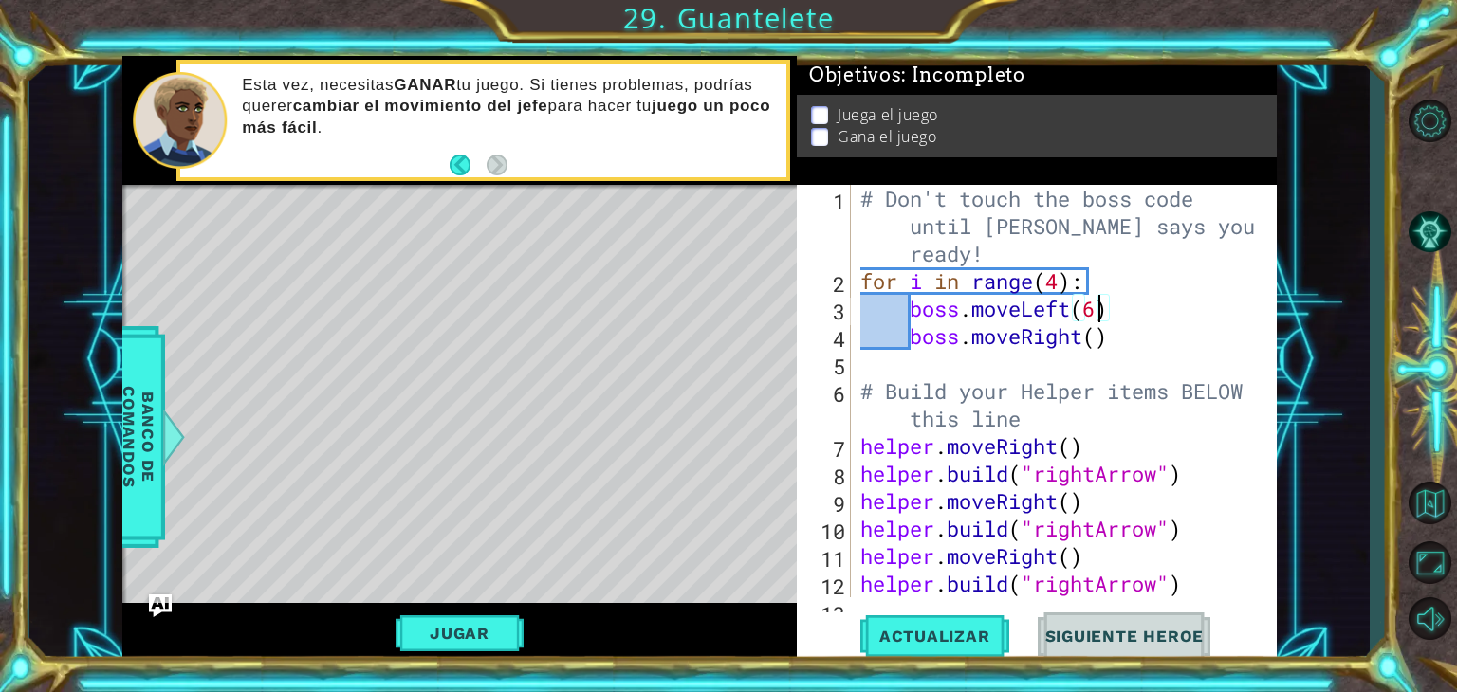
click at [1096, 340] on div "# Don't touch the boss code until [PERSON_NAME] says you're ready! for i in ran…" at bounding box center [1061, 446] width 411 height 523
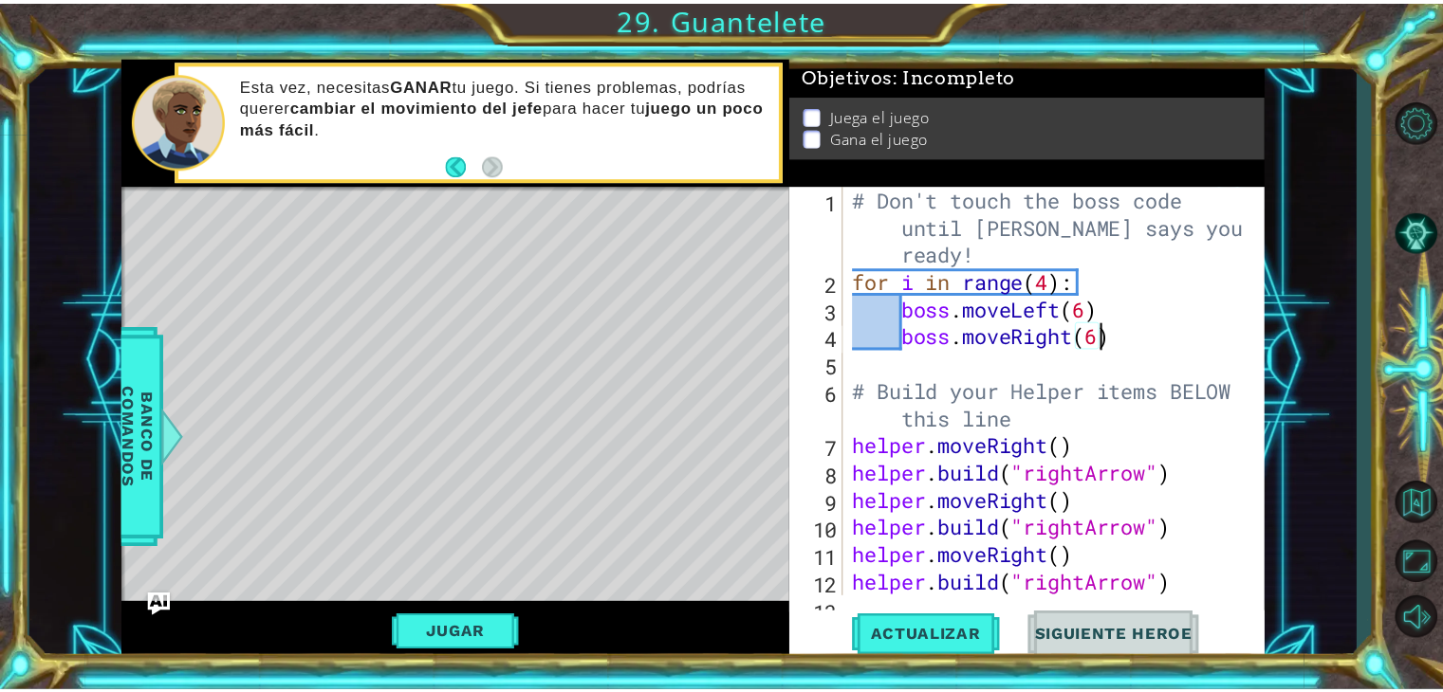
scroll to position [0, 10]
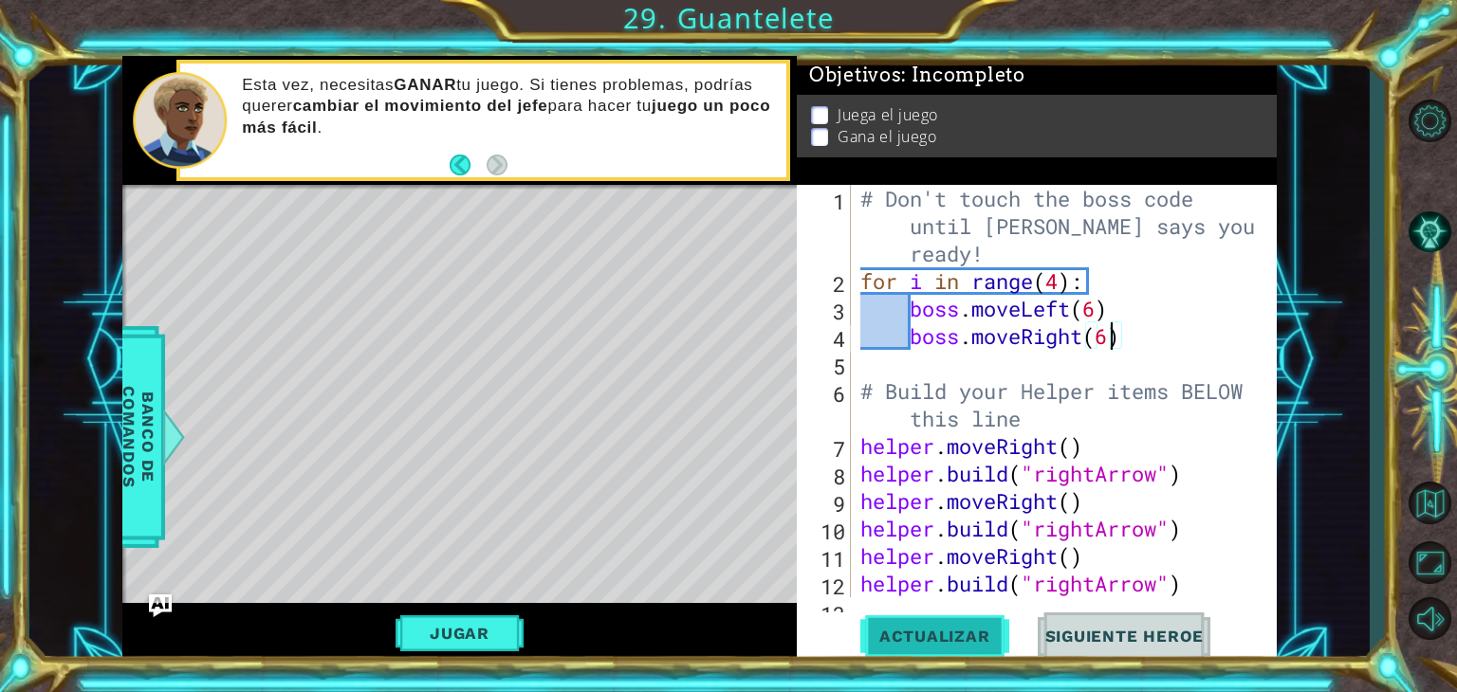
type textarea "boss.moveRight(6)"
click at [962, 641] on span "Actualizar" at bounding box center [934, 636] width 149 height 19
click at [478, 646] on button "Jugar" at bounding box center [460, 634] width 128 height 36
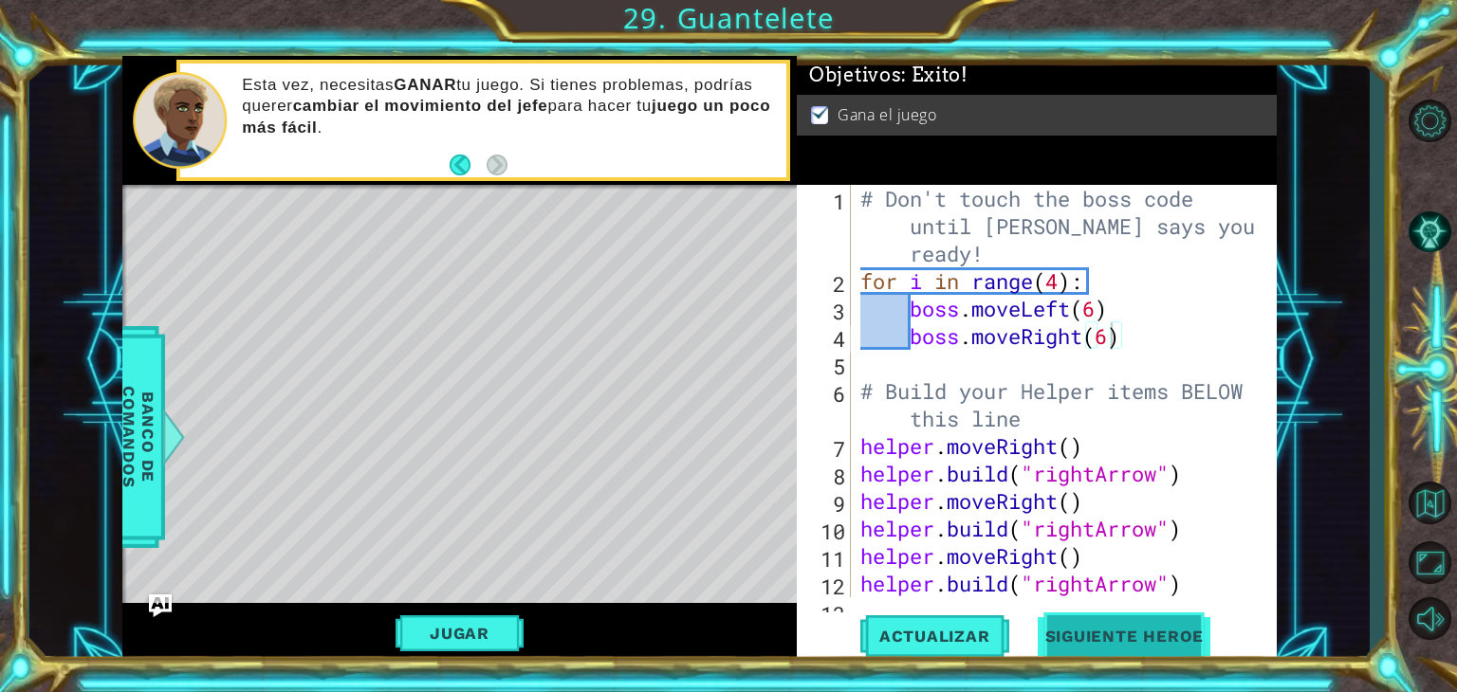
click at [1123, 638] on span "Siguiente Heroe" at bounding box center [1124, 637] width 197 height 19
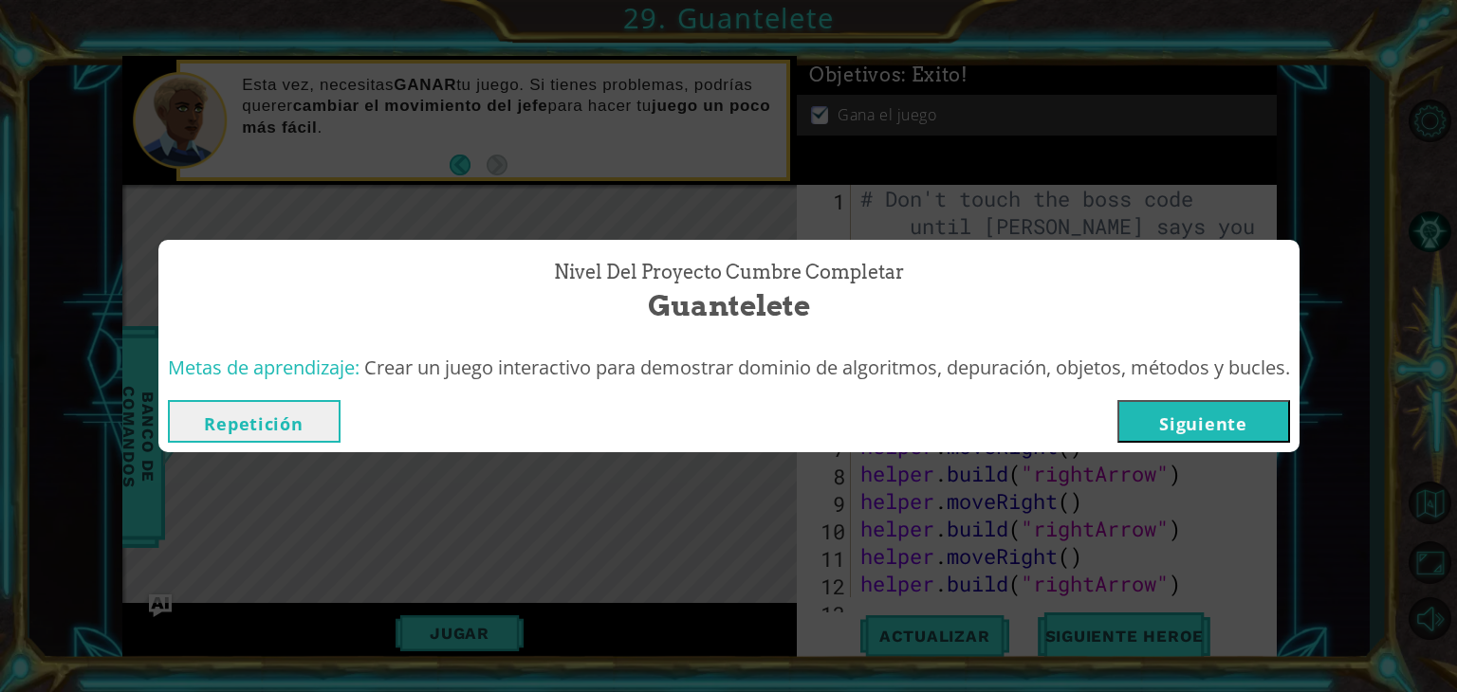
click at [1198, 422] on button "Siguiente" at bounding box center [1203, 421] width 173 height 43
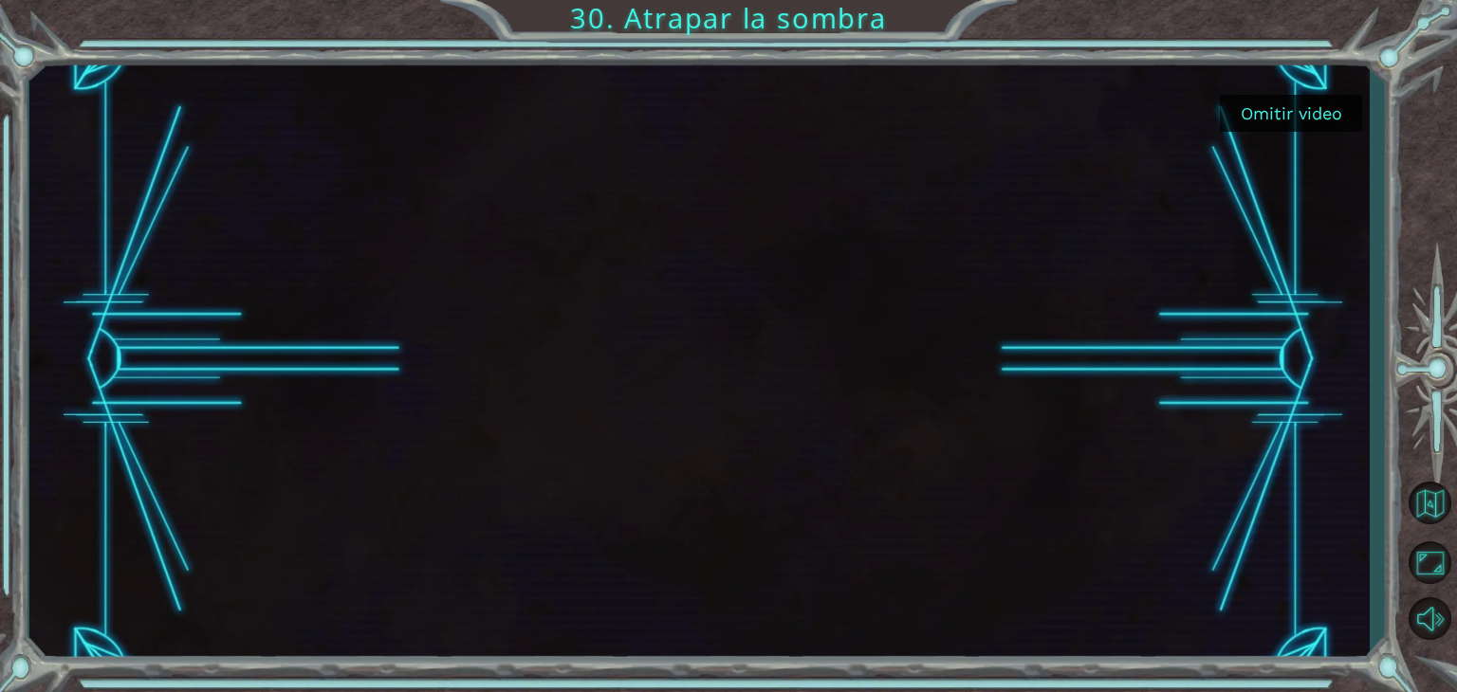
click at [1252, 123] on button "Omitir video" at bounding box center [1291, 113] width 142 height 37
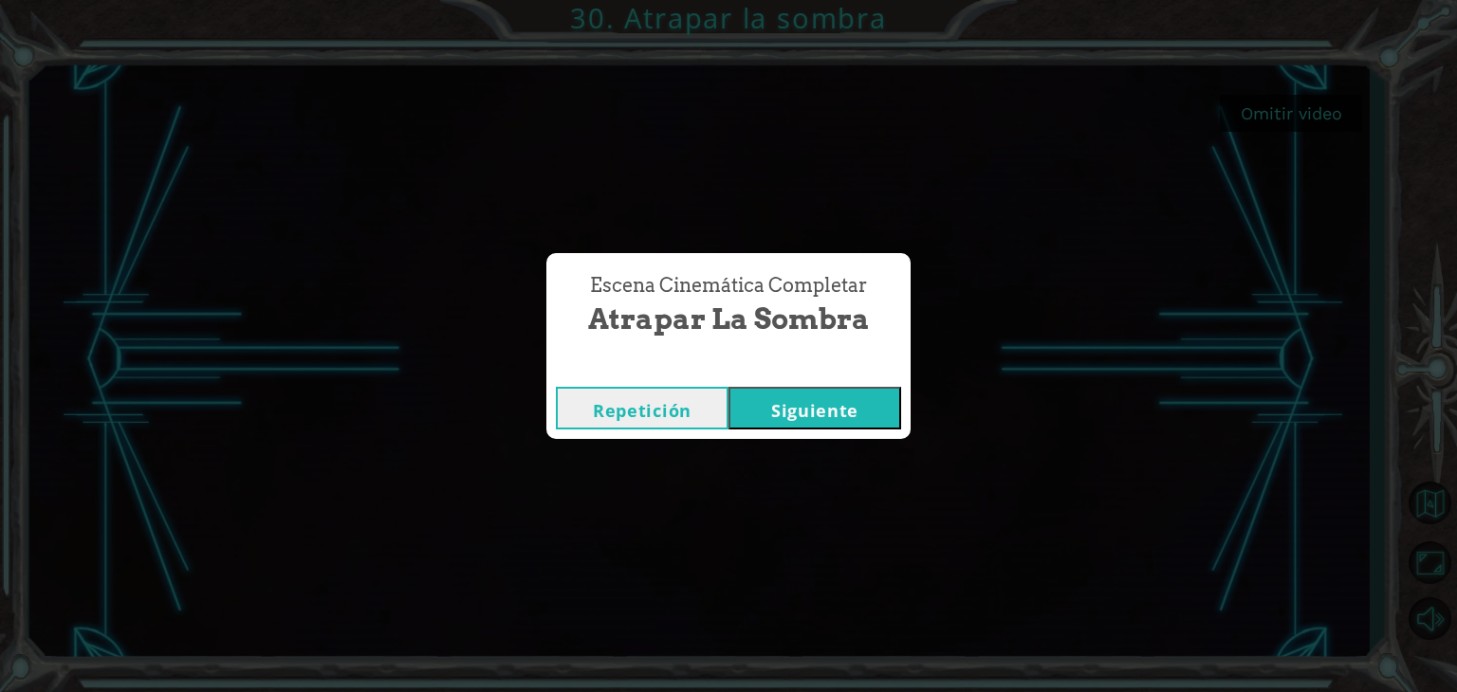
click at [776, 404] on button "Siguiente" at bounding box center [814, 408] width 173 height 43
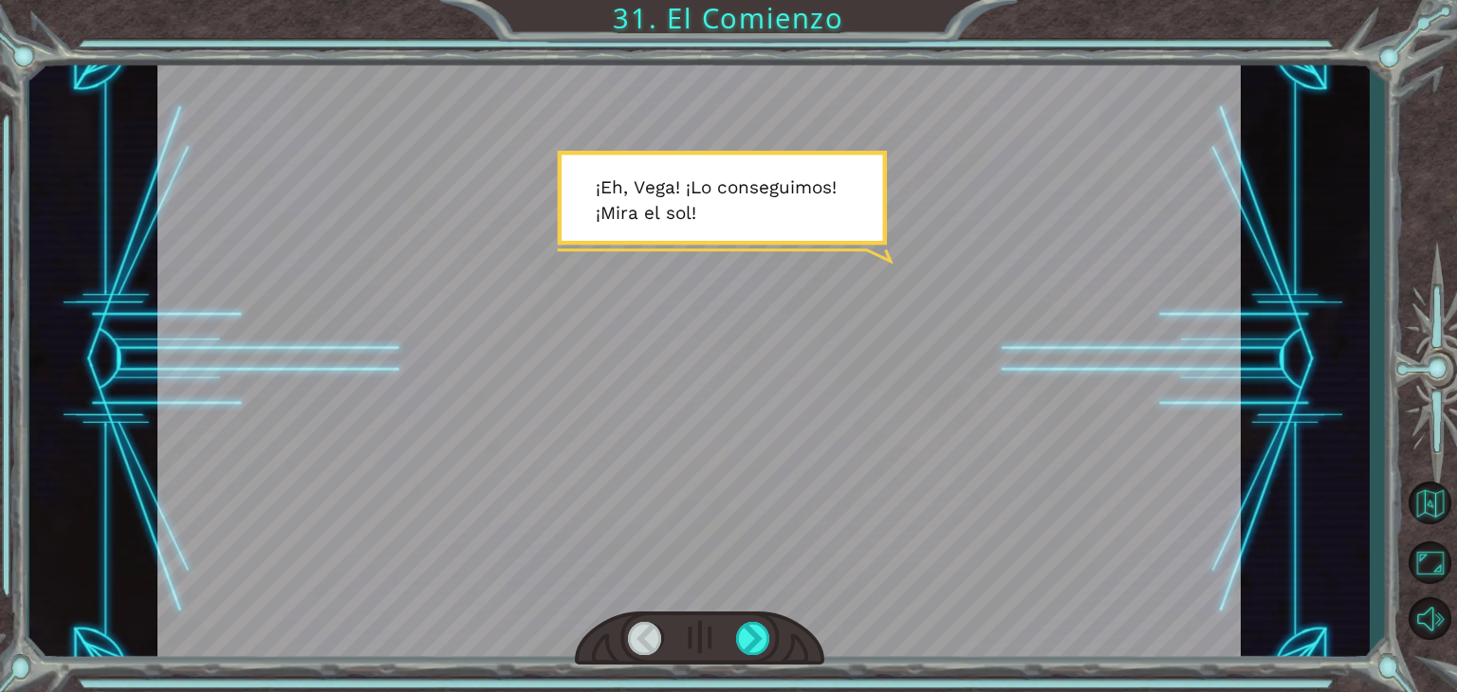
click at [1244, 249] on div "Temporary Text ¡ E h , V e g a ! ¡ L o c o n s e g u i m o s ! ¡ M i r a e l s …" at bounding box center [699, 359] width 1340 height 609
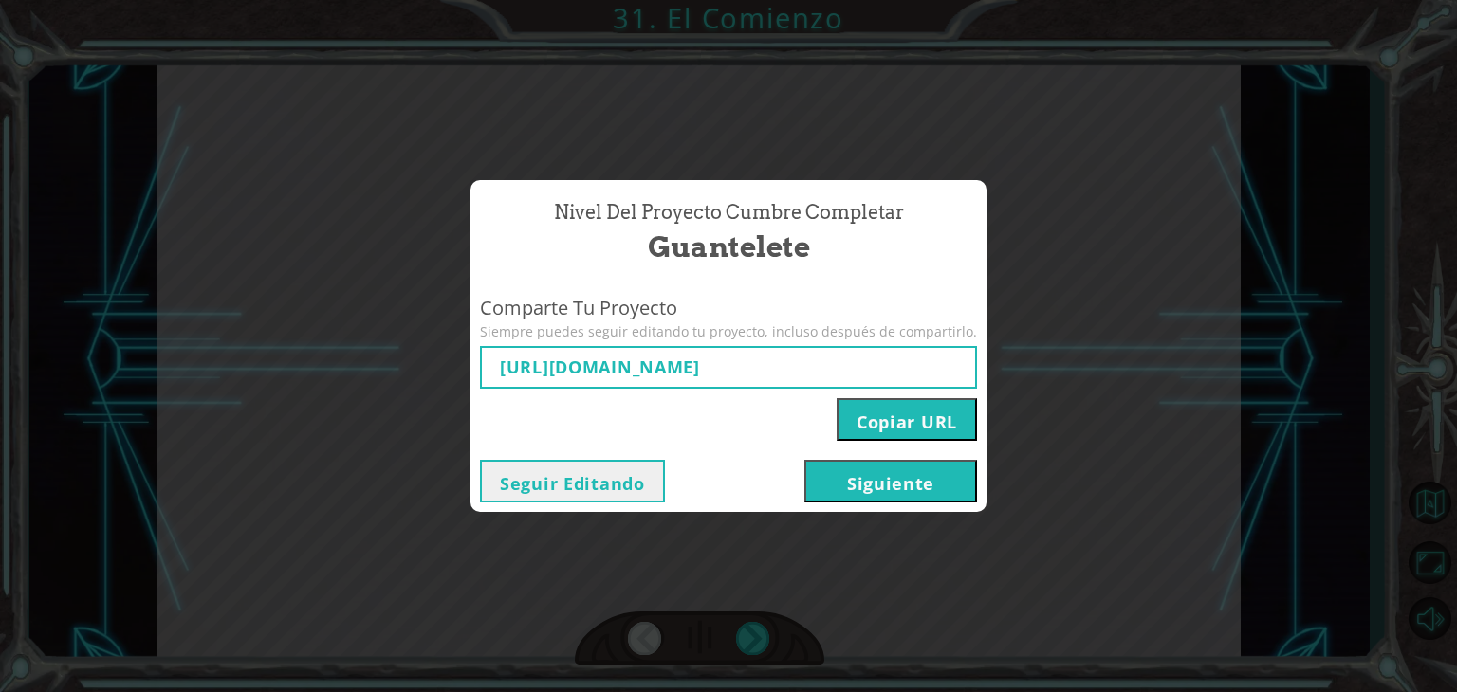
type input "[URL][DOMAIN_NAME]"
click at [848, 478] on button "Siguiente" at bounding box center [890, 481] width 173 height 43
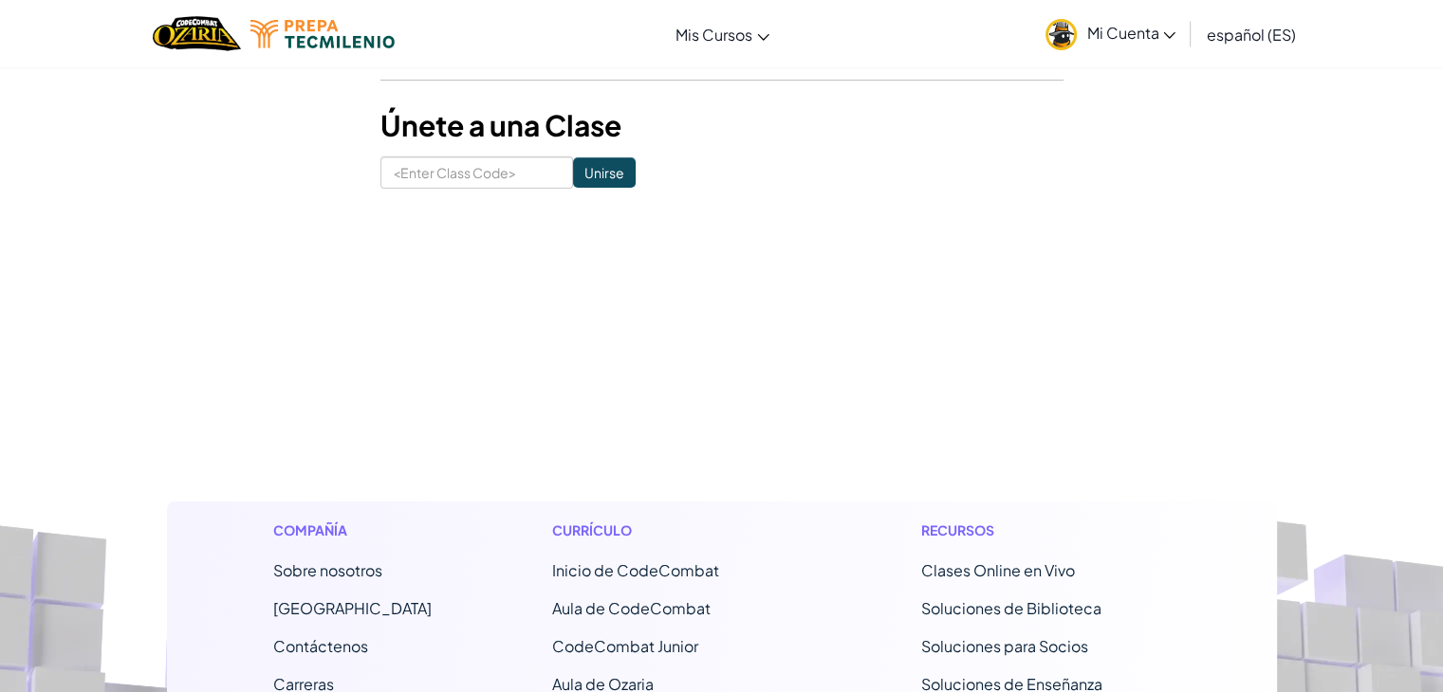
scroll to position [140, 0]
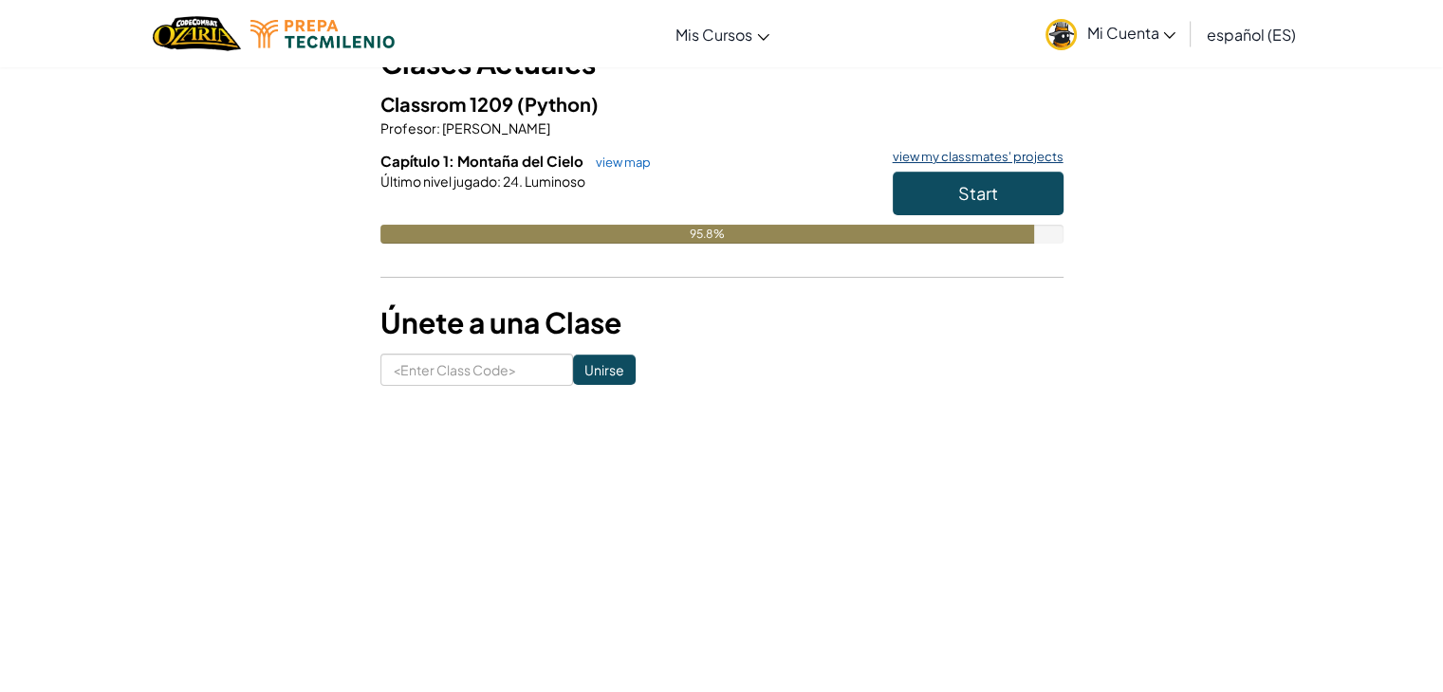
click at [966, 156] on link "view my classmates' projects" at bounding box center [973, 157] width 180 height 12
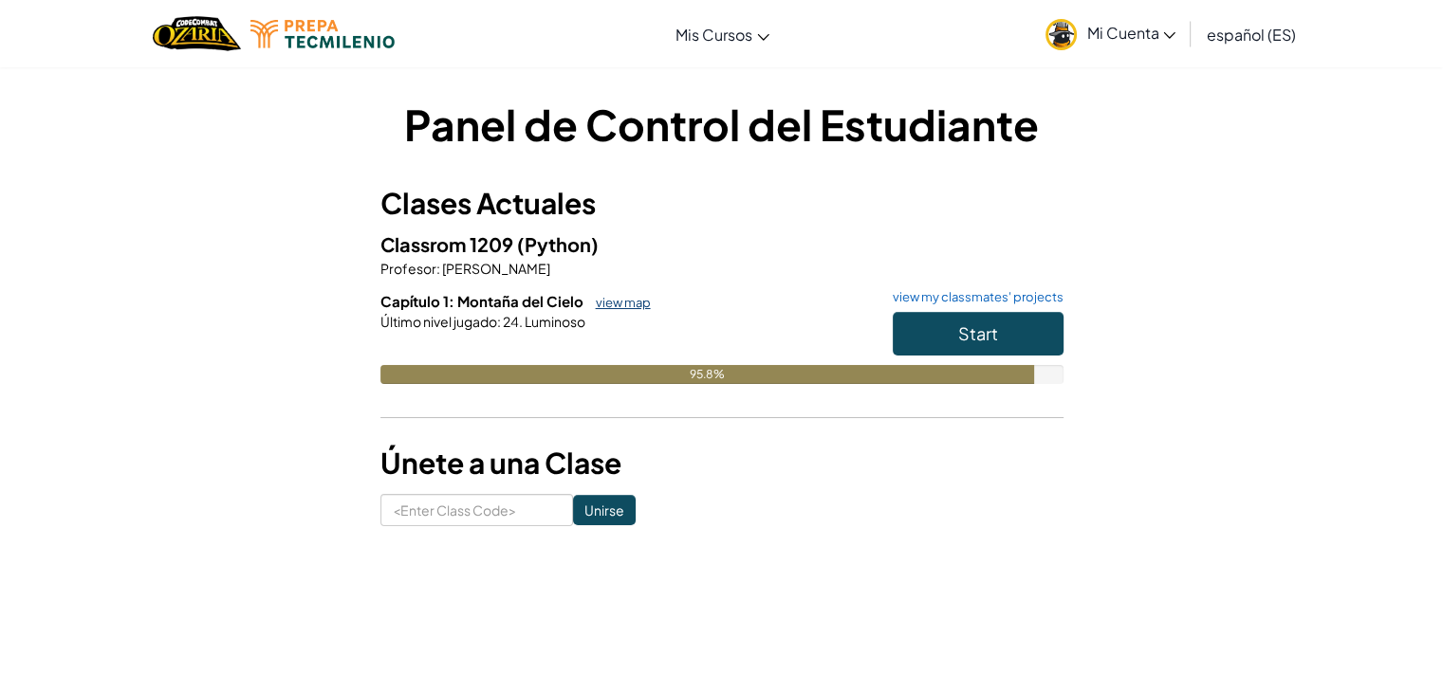
click at [597, 307] on link "view map" at bounding box center [618, 302] width 64 height 15
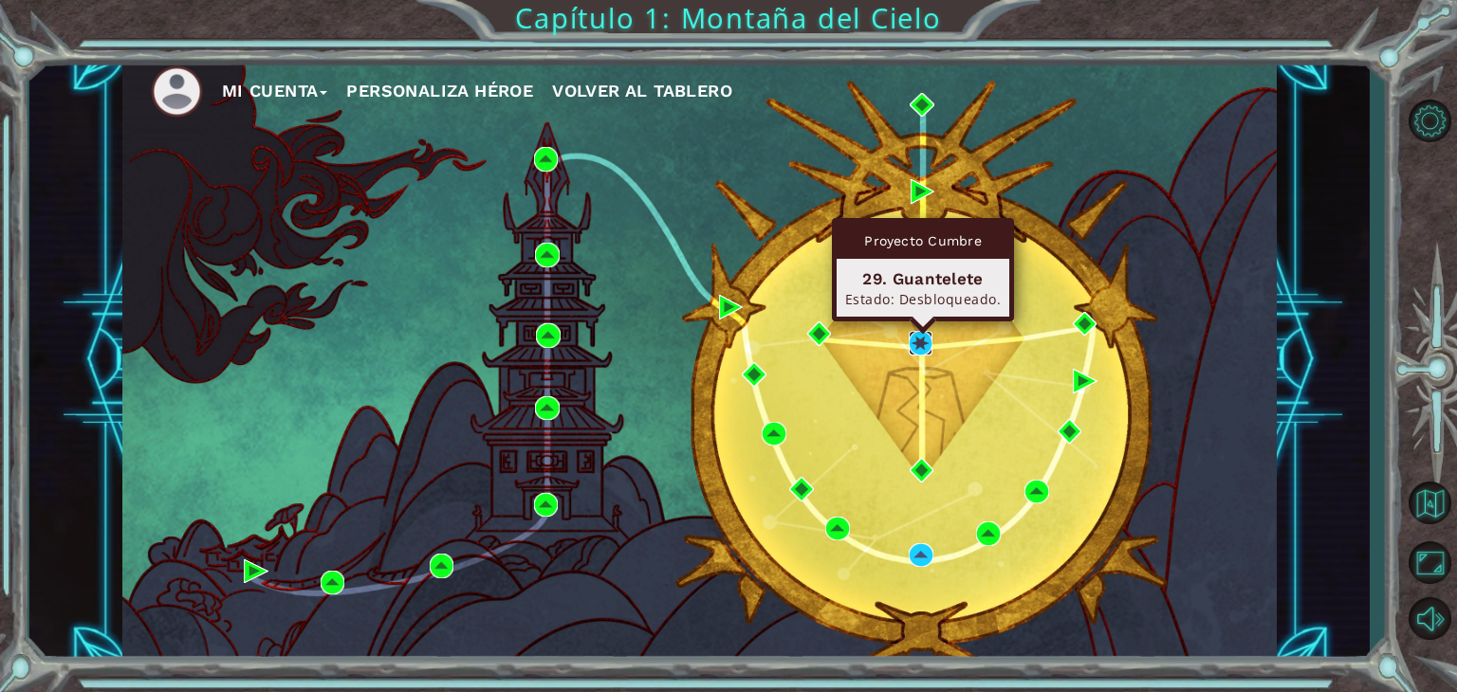
click at [917, 347] on img at bounding box center [921, 343] width 25 height 25
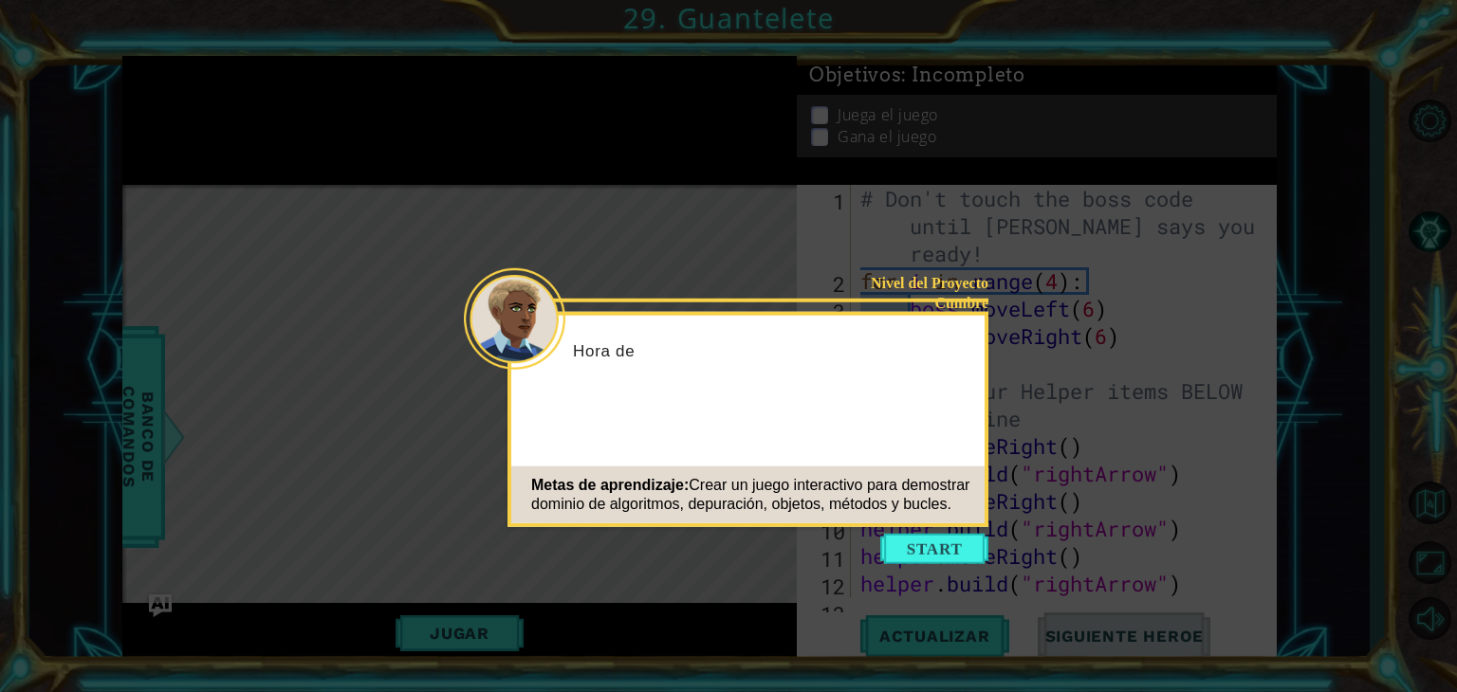
scroll to position [220, 0]
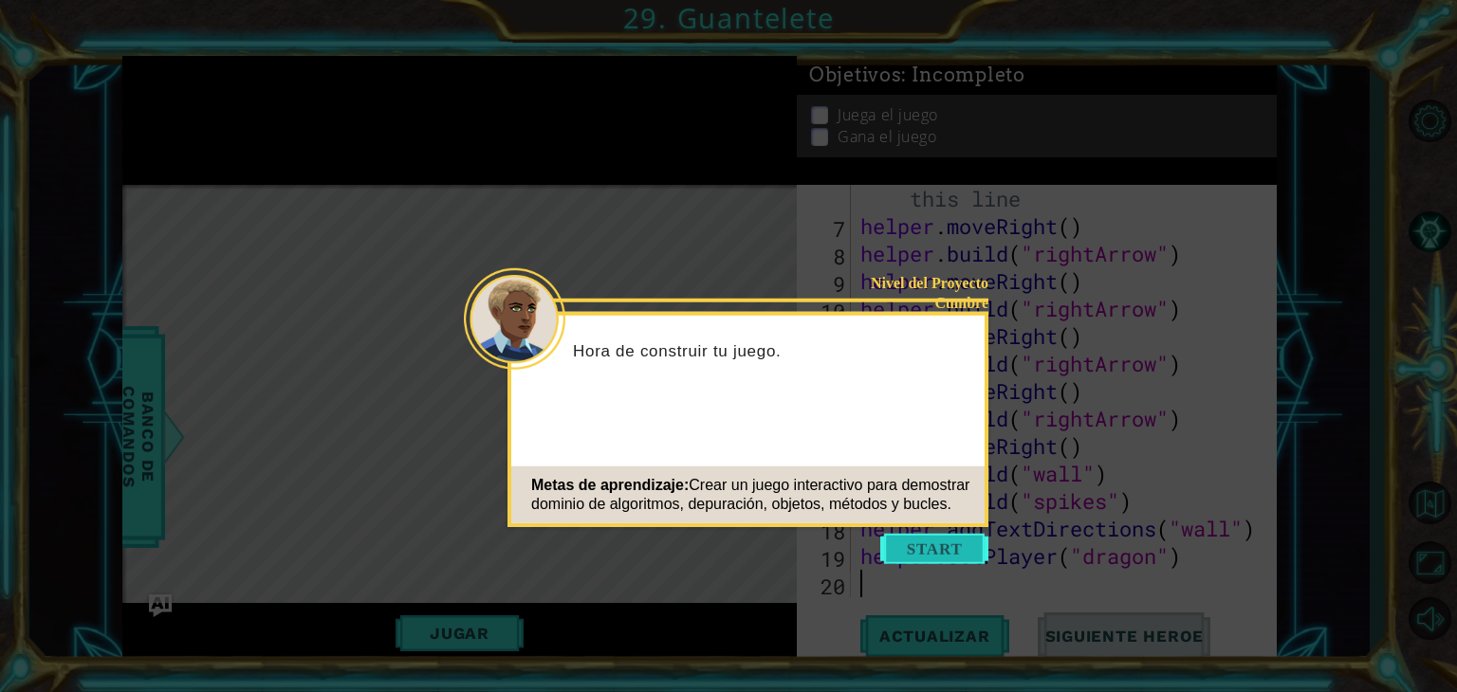
click at [964, 547] on button "Start" at bounding box center [934, 549] width 108 height 30
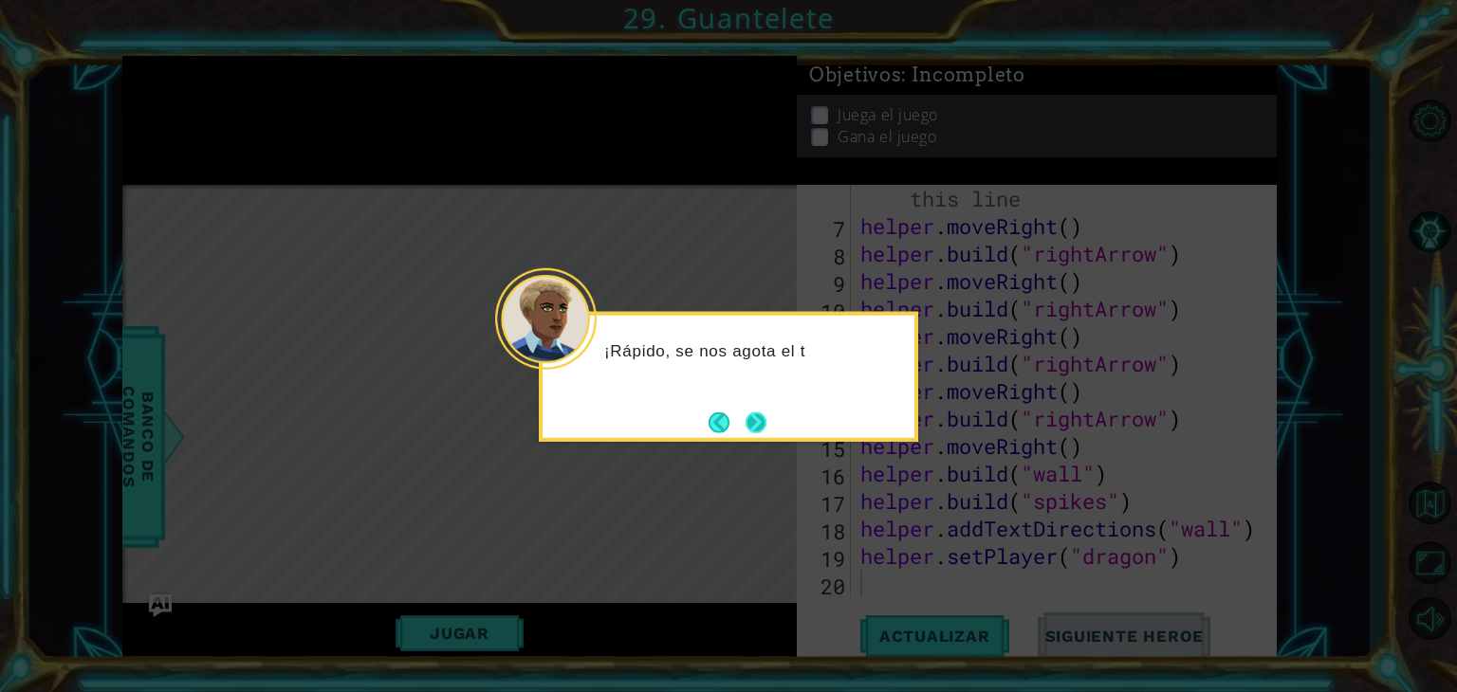
click at [766, 422] on button "Next" at bounding box center [755, 422] width 21 height 21
click at [749, 428] on button "Next" at bounding box center [755, 422] width 21 height 21
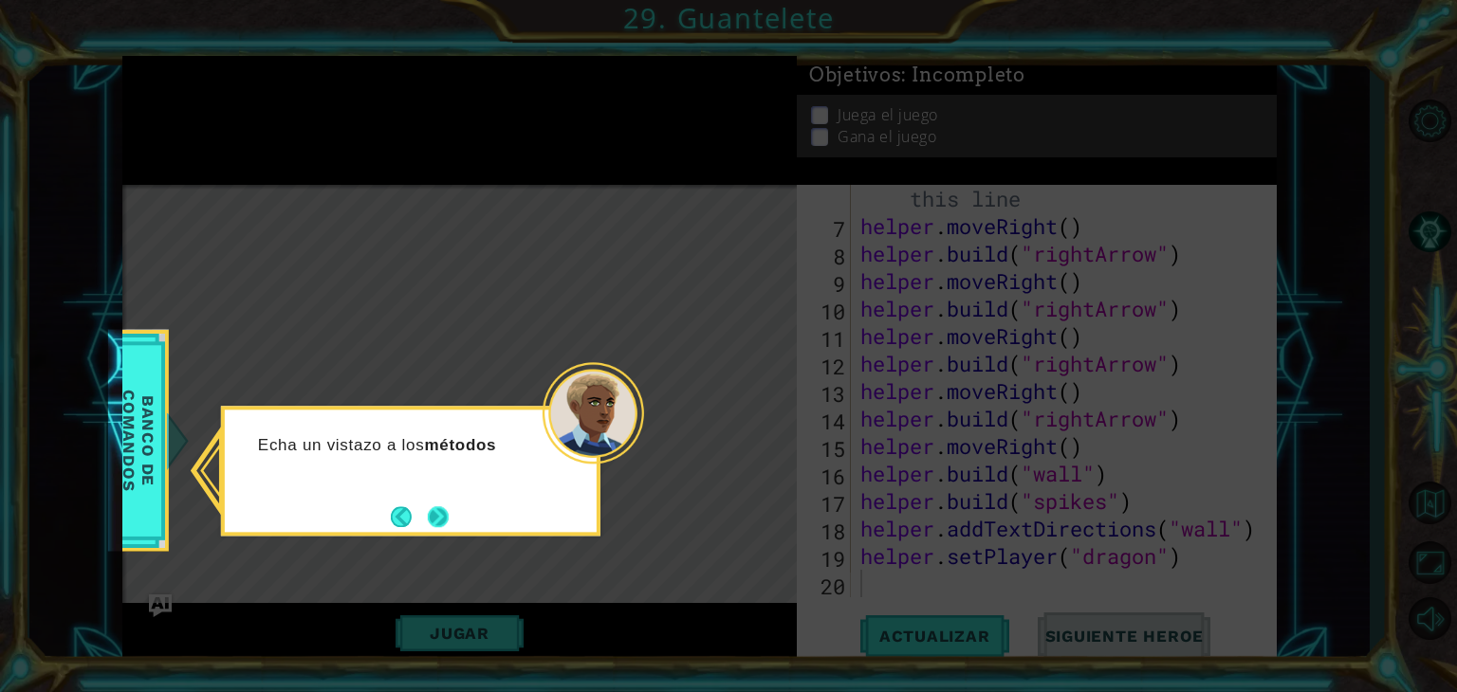
click at [443, 522] on button "Next" at bounding box center [438, 516] width 21 height 21
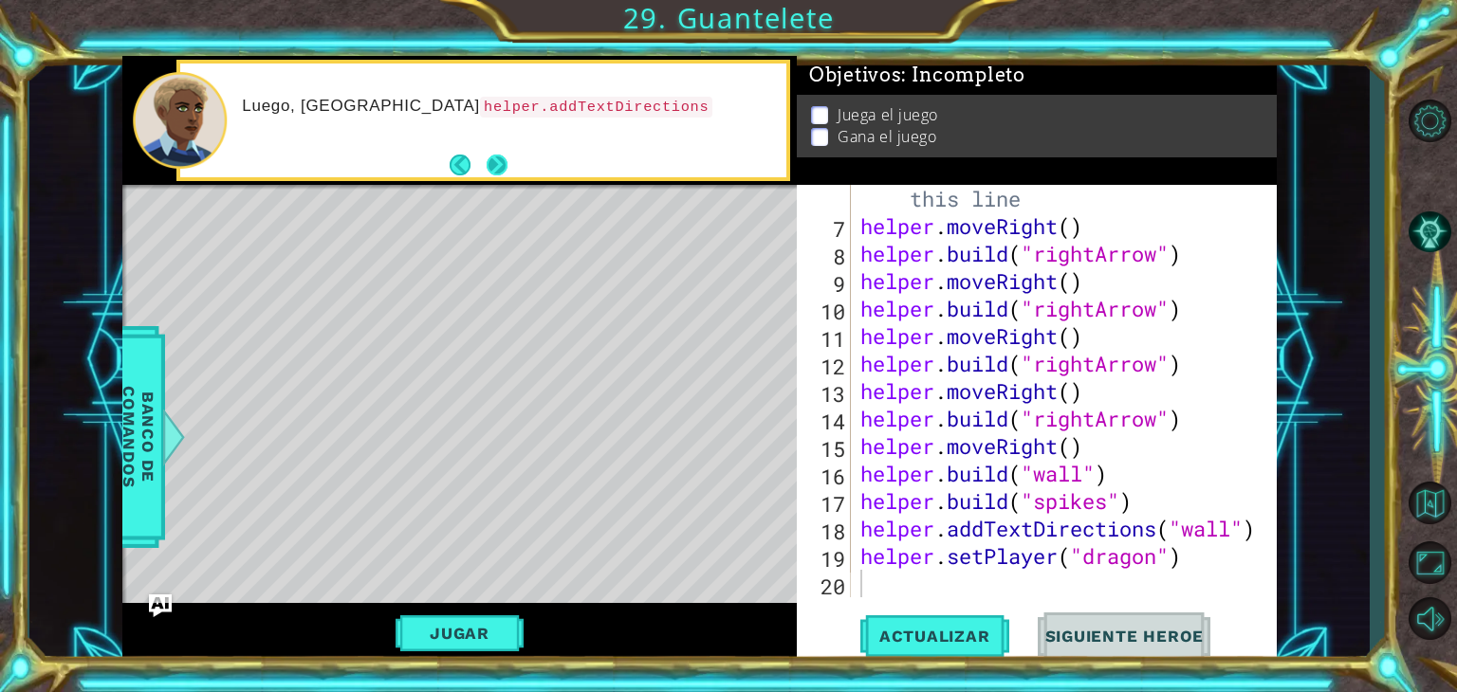
click at [498, 155] on button "Next" at bounding box center [497, 165] width 21 height 21
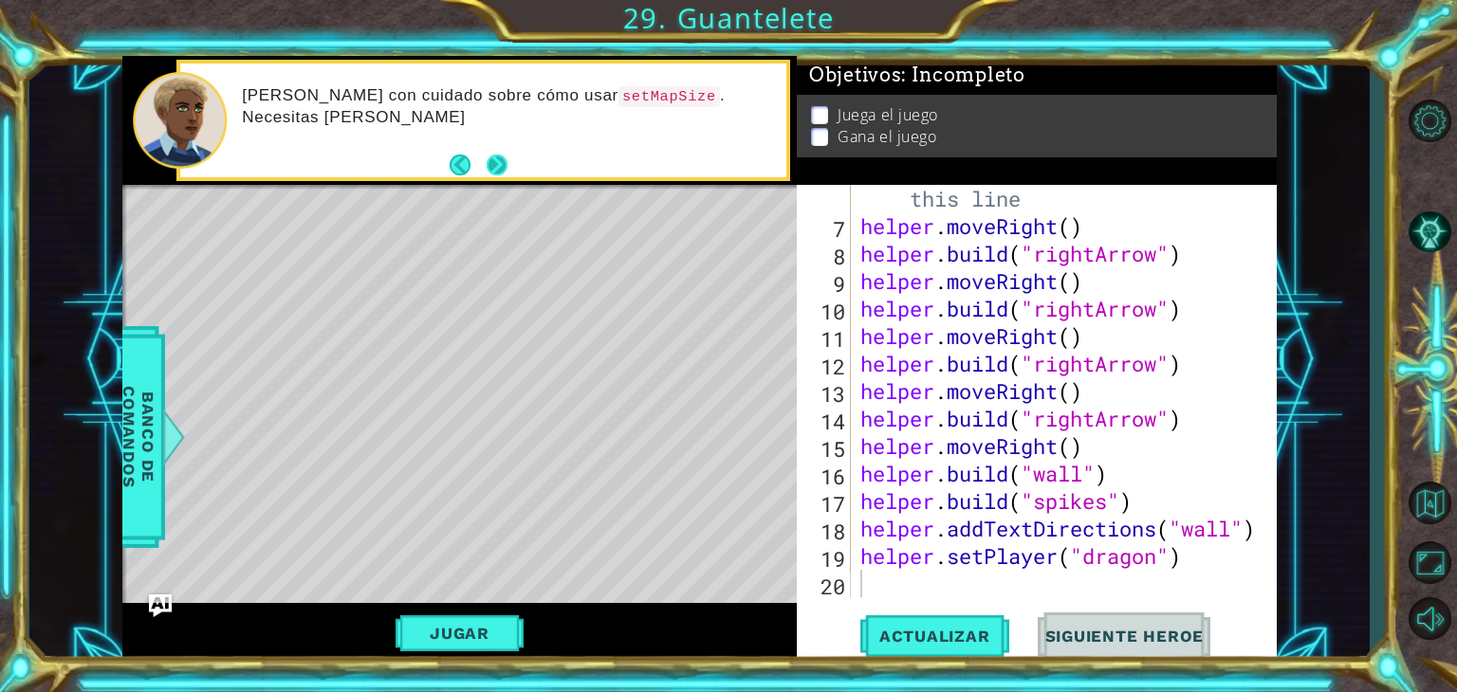
click at [498, 165] on button "Next" at bounding box center [497, 165] width 21 height 21
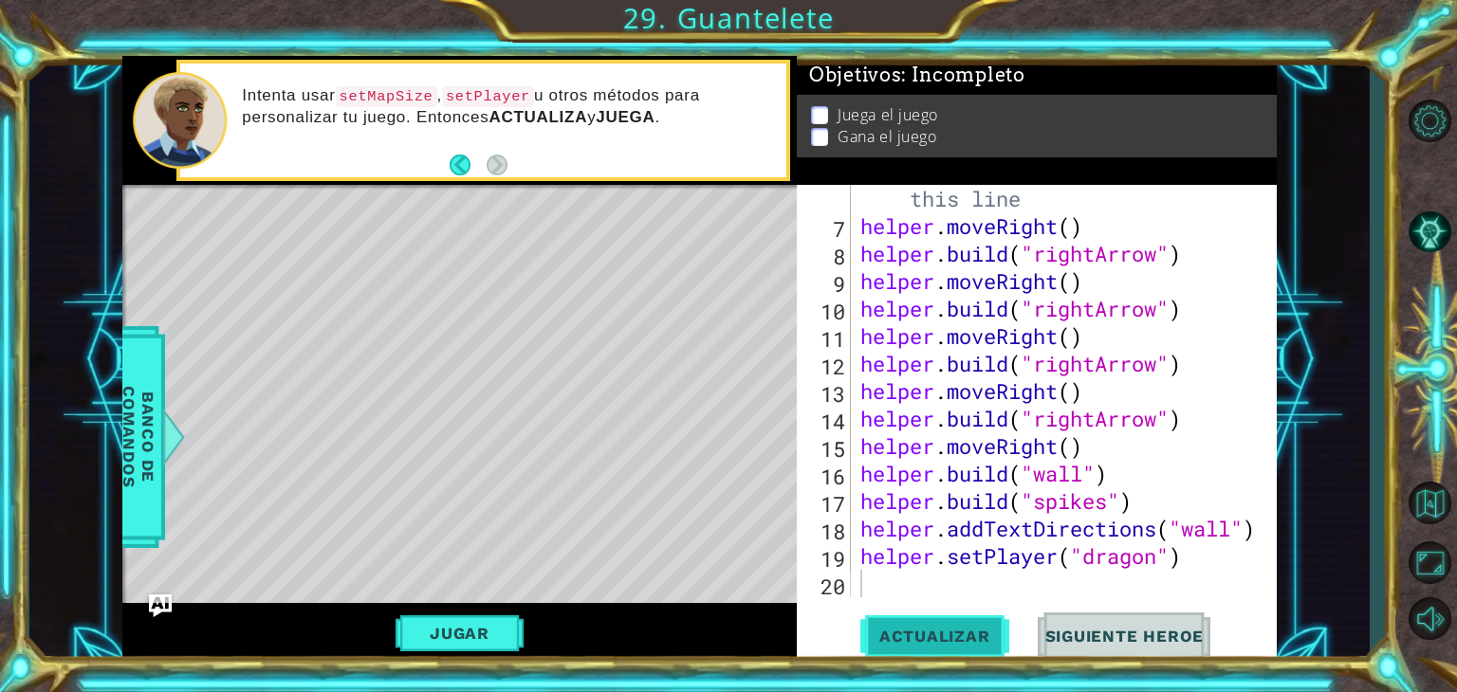
drag, startPoint x: 950, startPoint y: 615, endPoint x: 941, endPoint y: 621, distance: 11.6
click at [941, 621] on button "Actualizar" at bounding box center [934, 637] width 149 height 48
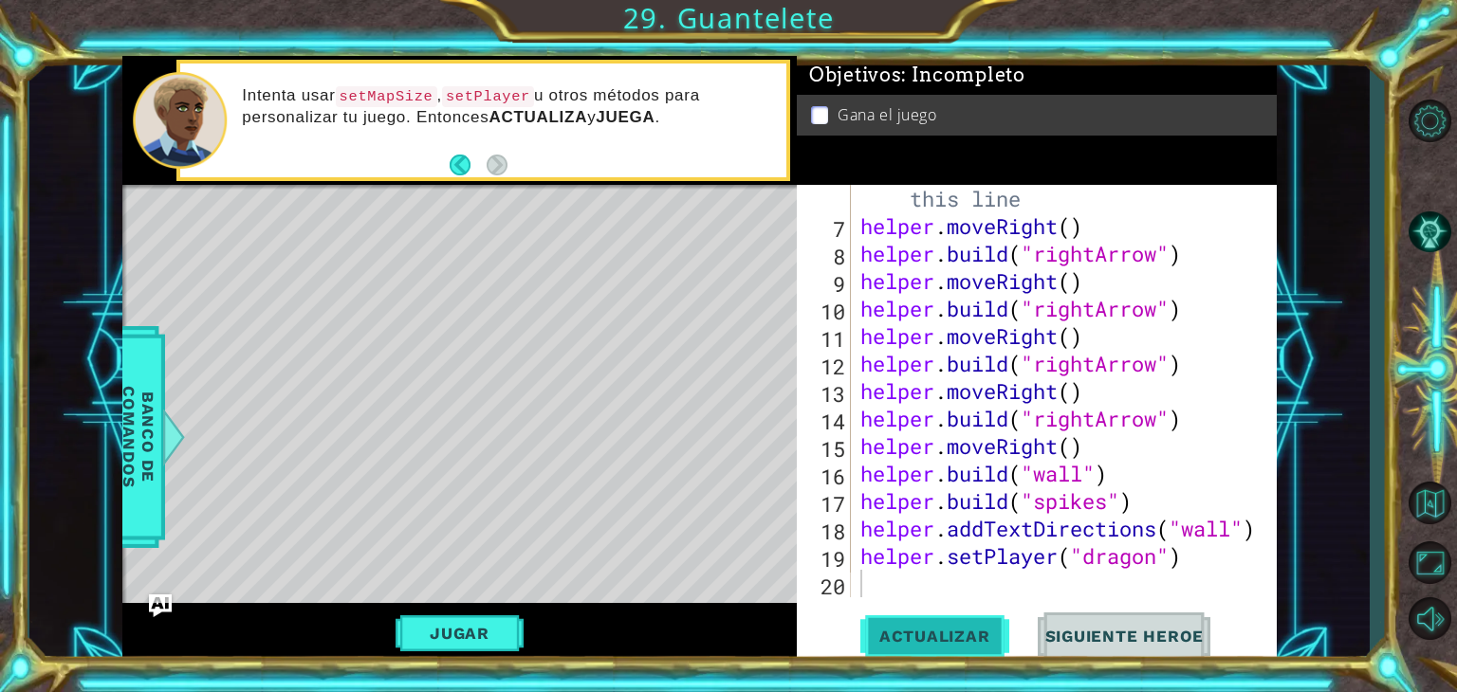
click at [993, 625] on button "Actualizar" at bounding box center [934, 637] width 149 height 48
click at [634, 237] on div "Level Map" at bounding box center [560, 464] width 876 height 559
click at [470, 631] on button "Jugar" at bounding box center [460, 634] width 128 height 36
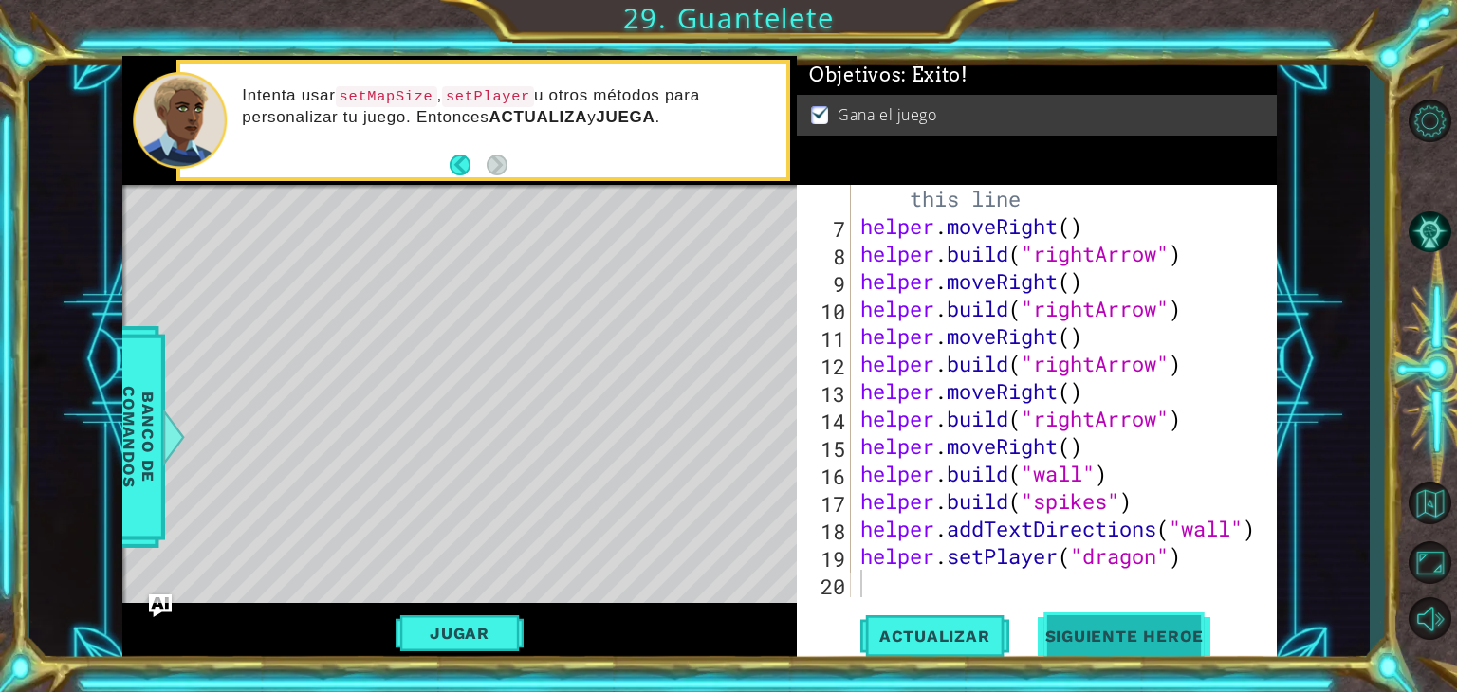
click at [1111, 646] on button "Siguiente Heroe" at bounding box center [1124, 637] width 197 height 48
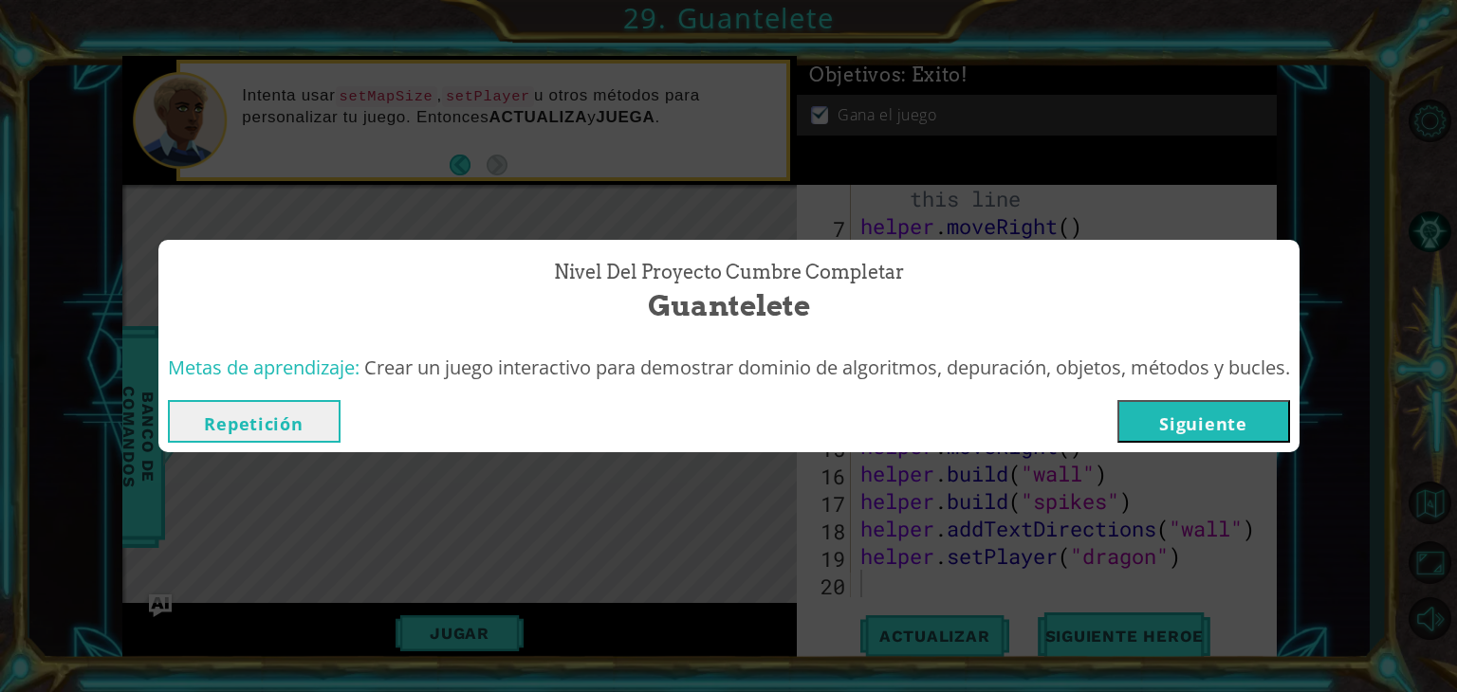
click at [1244, 426] on button "Siguiente" at bounding box center [1203, 421] width 173 height 43
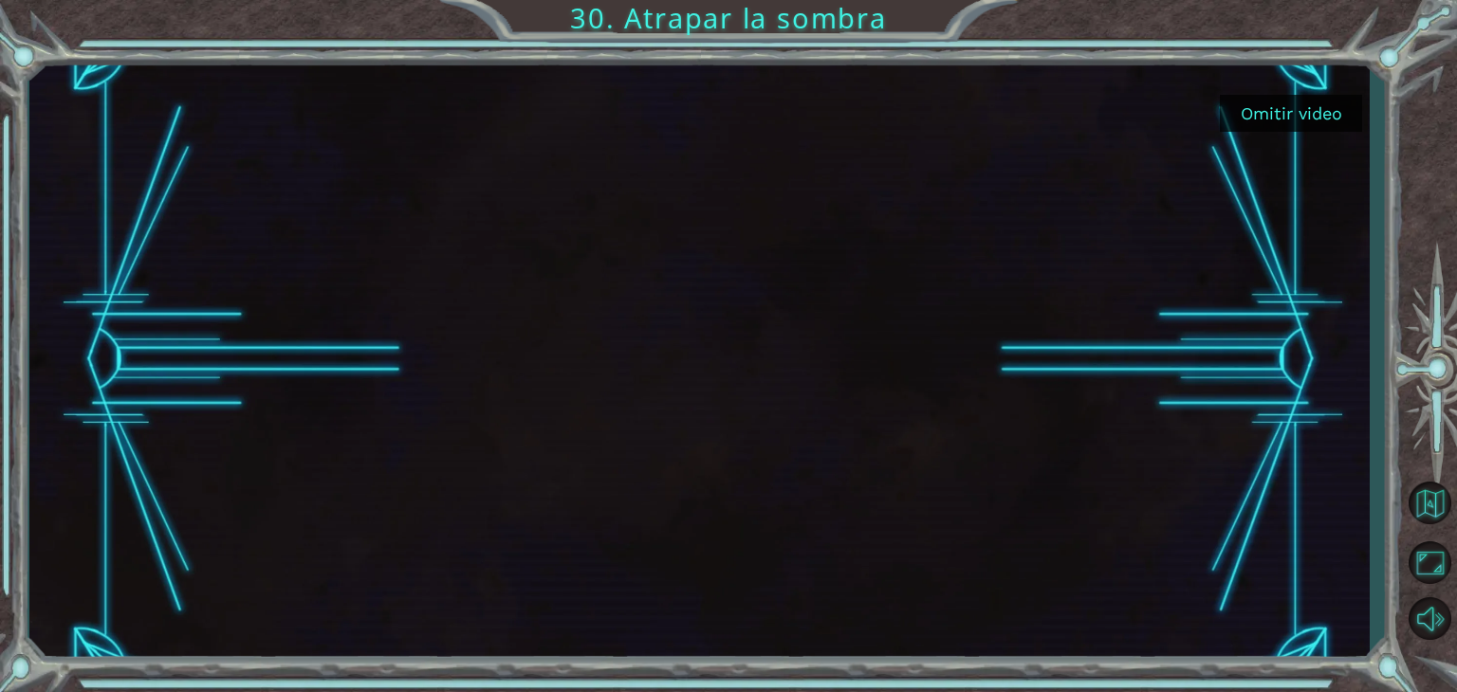
click at [1280, 101] on button "Omitir video" at bounding box center [1291, 113] width 142 height 37
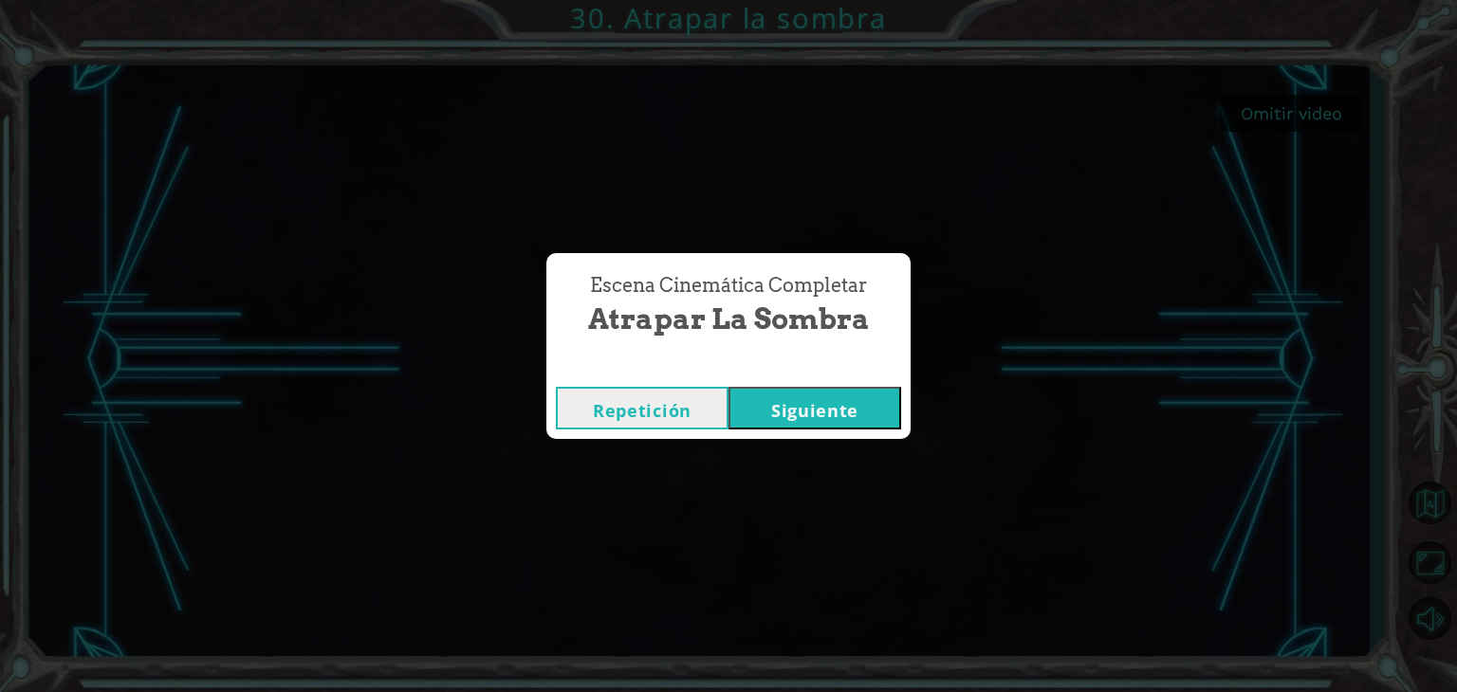
click at [776, 412] on button "Siguiente" at bounding box center [814, 408] width 173 height 43
